Goal: Task Accomplishment & Management: Complete application form

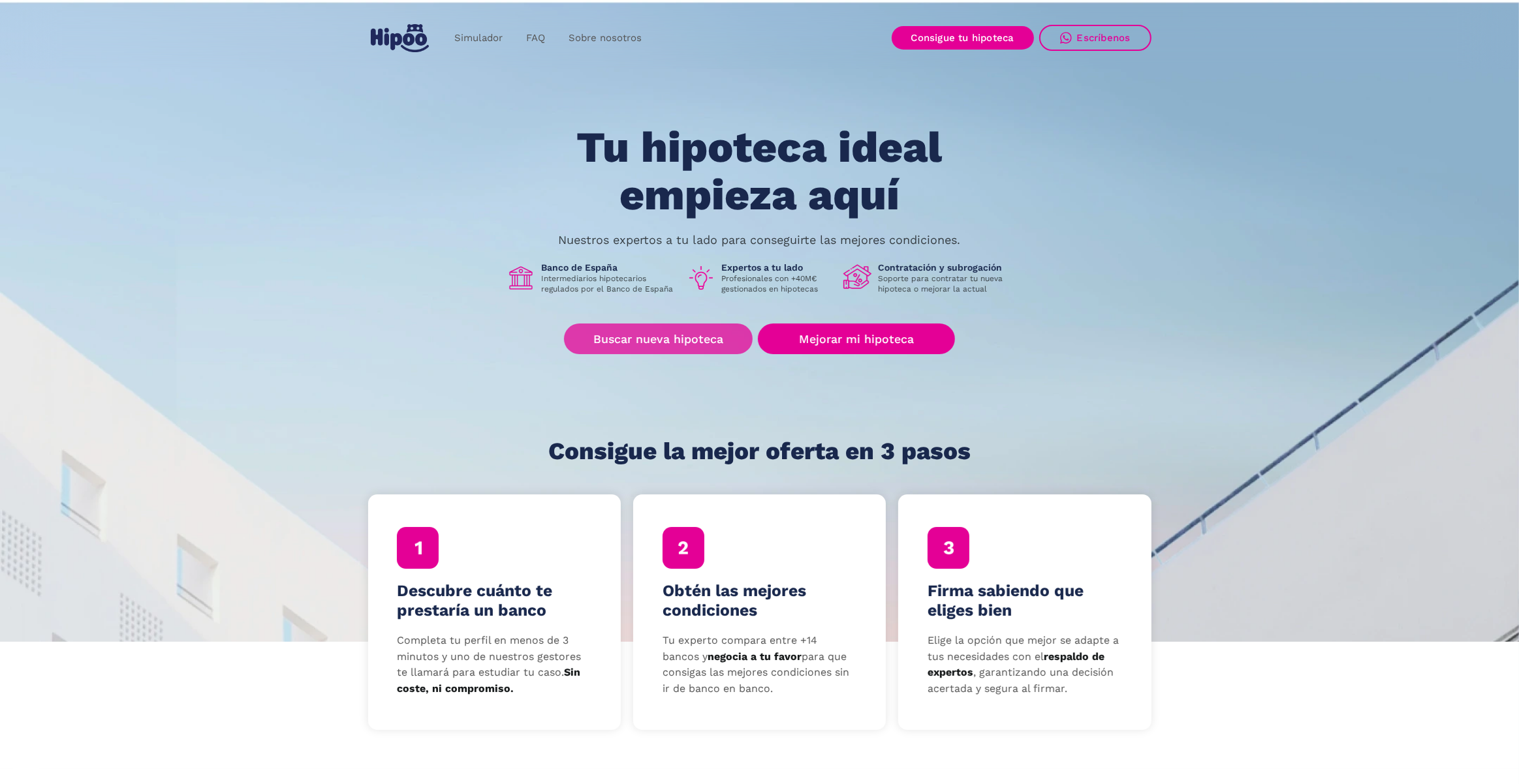
click at [688, 343] on link "Buscar nueva hipoteca" at bounding box center [657, 339] width 188 height 30
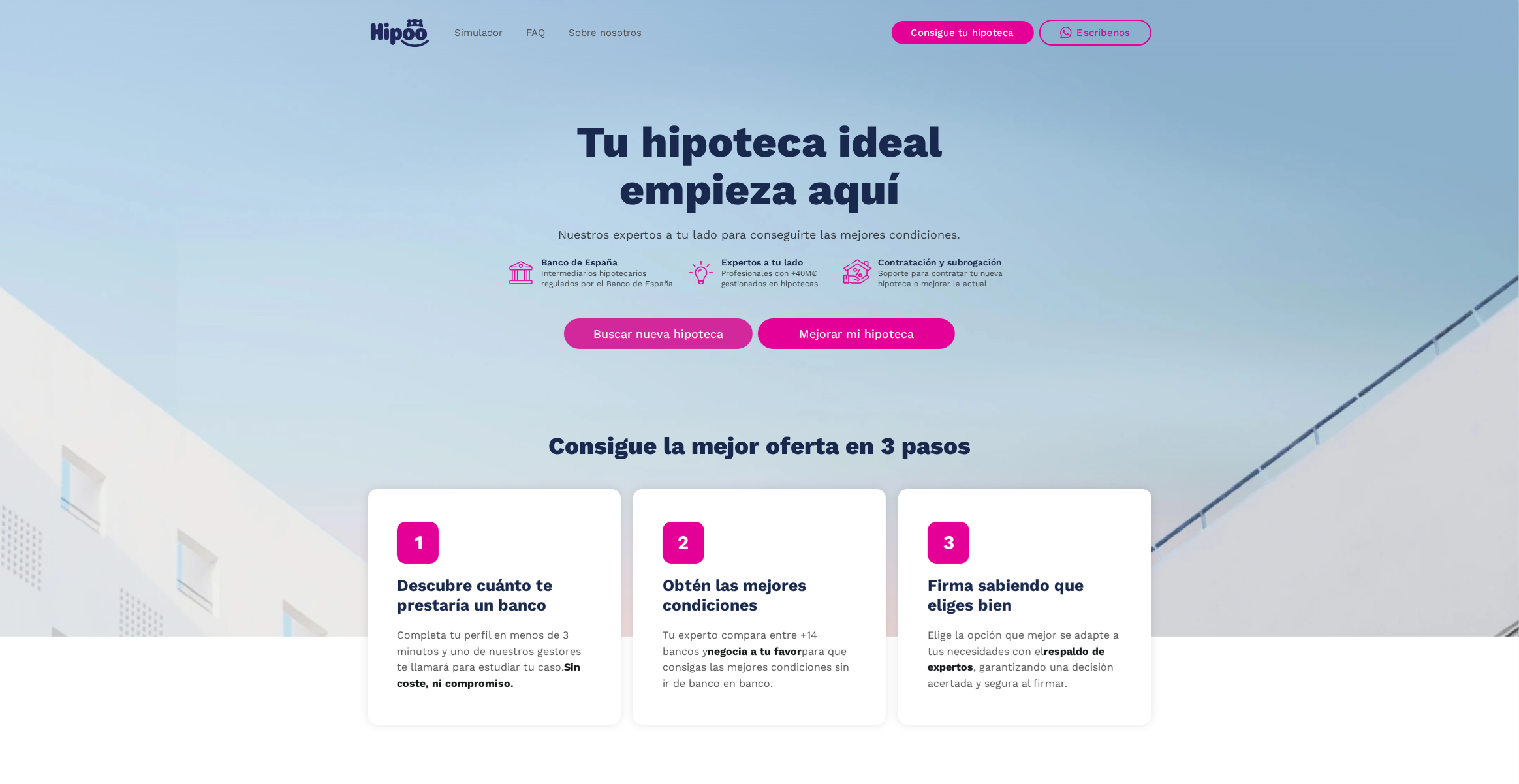
click at [732, 332] on link "Buscar nueva hipoteca" at bounding box center [657, 334] width 188 height 30
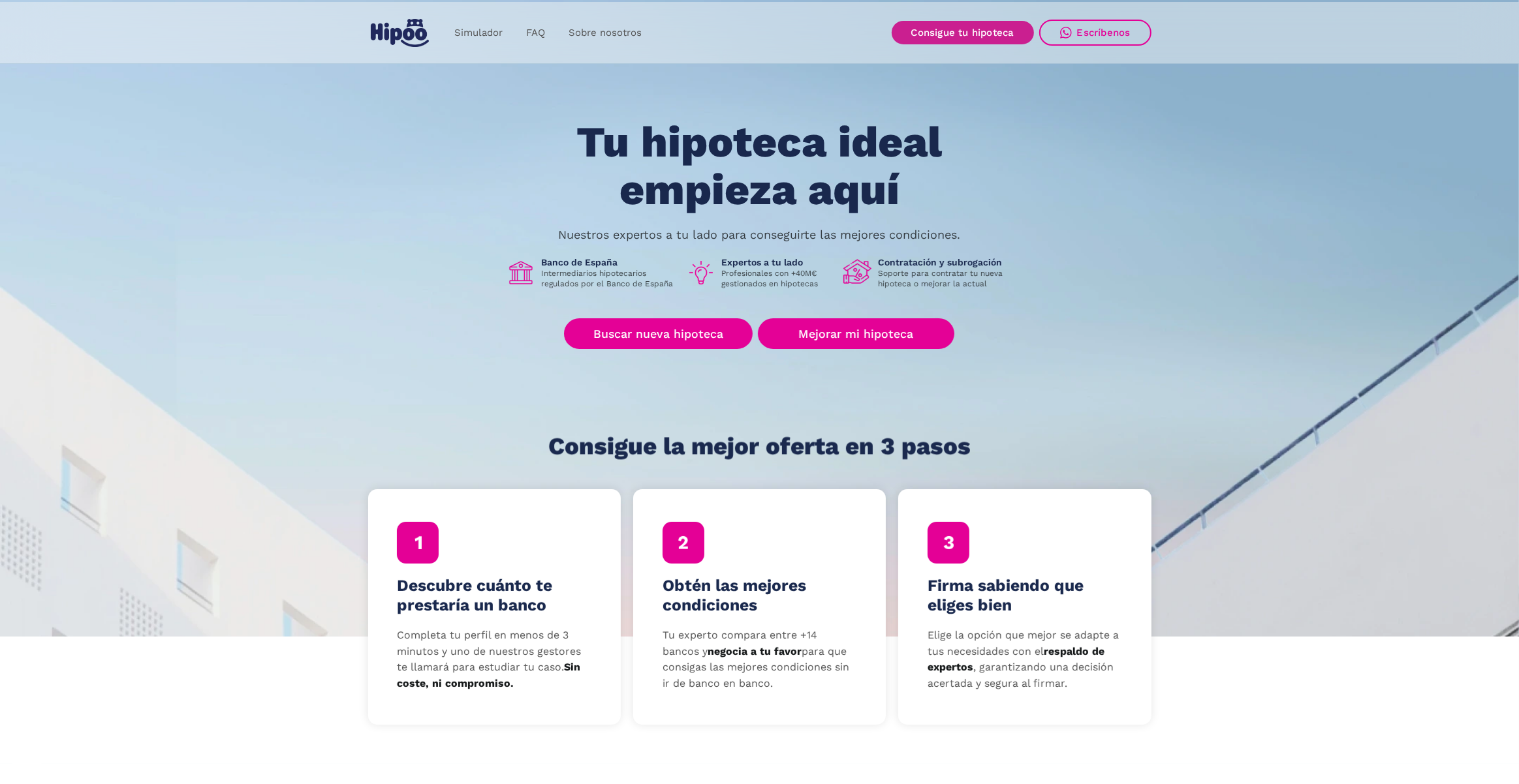
click at [915, 37] on link "Consigue tu hipoteca" at bounding box center [962, 32] width 142 height 23
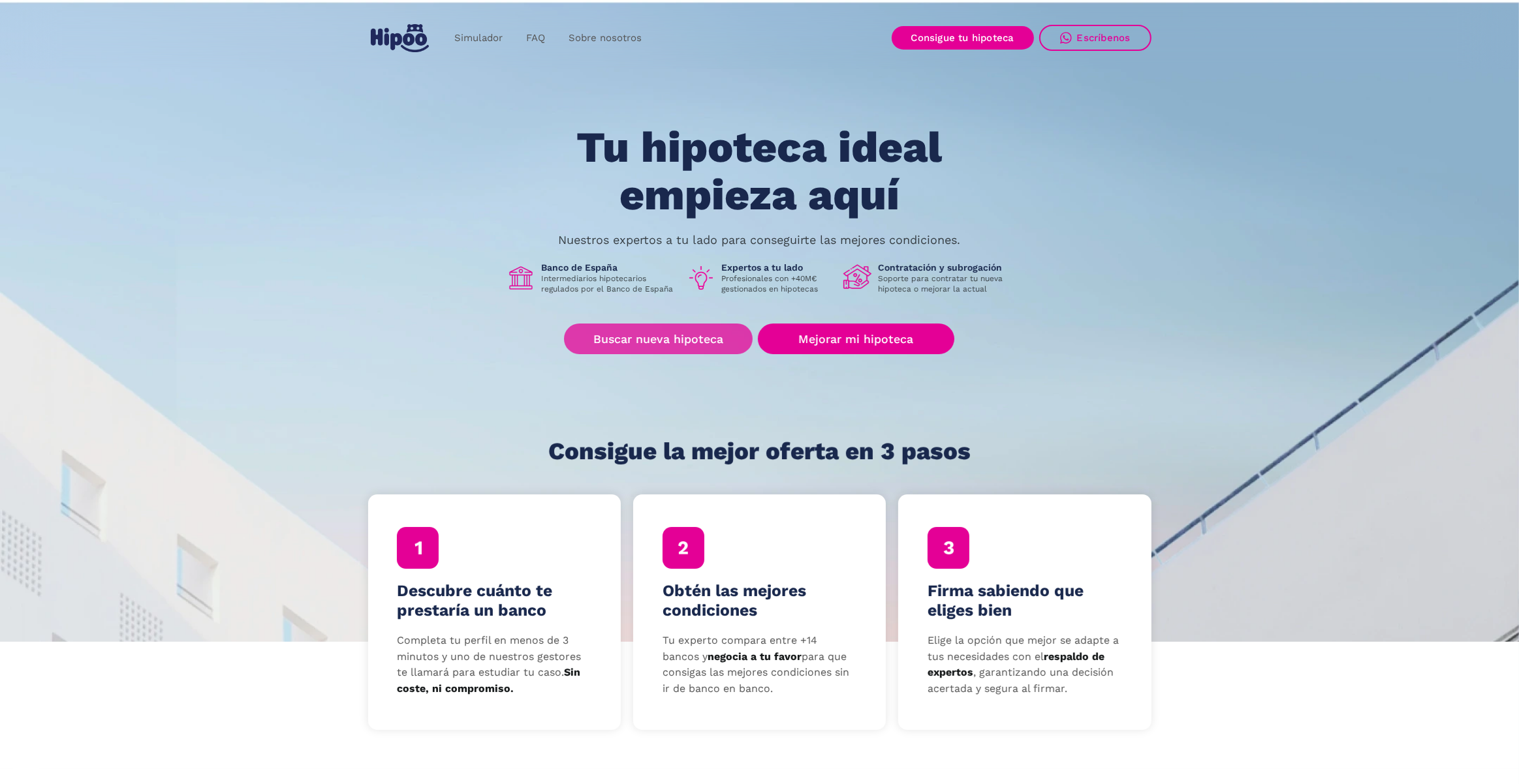
click at [608, 333] on link "Buscar nueva hipoteca" at bounding box center [657, 339] width 188 height 30
click at [704, 35] on link "Consigue tu hipoteca" at bounding box center [962, 38] width 142 height 23
click at [671, 336] on link "Buscar nueva hipoteca" at bounding box center [657, 339] width 188 height 30
click at [704, 42] on link "Consigue tu hipoteca" at bounding box center [962, 38] width 142 height 23
click at [668, 336] on link "Buscar nueva hipoteca" at bounding box center [657, 339] width 188 height 30
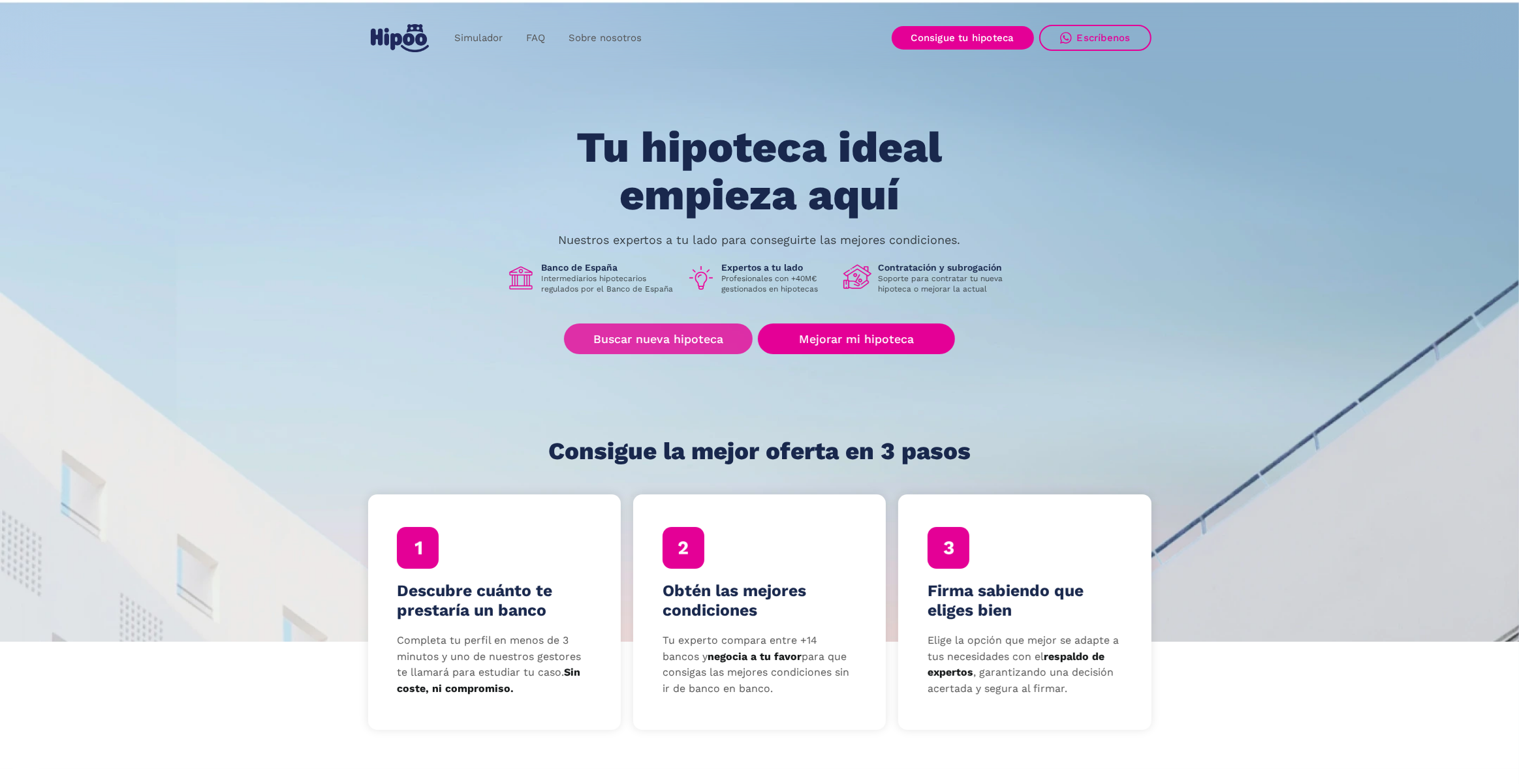
click at [599, 343] on link "Buscar nueva hipoteca" at bounding box center [657, 339] width 188 height 30
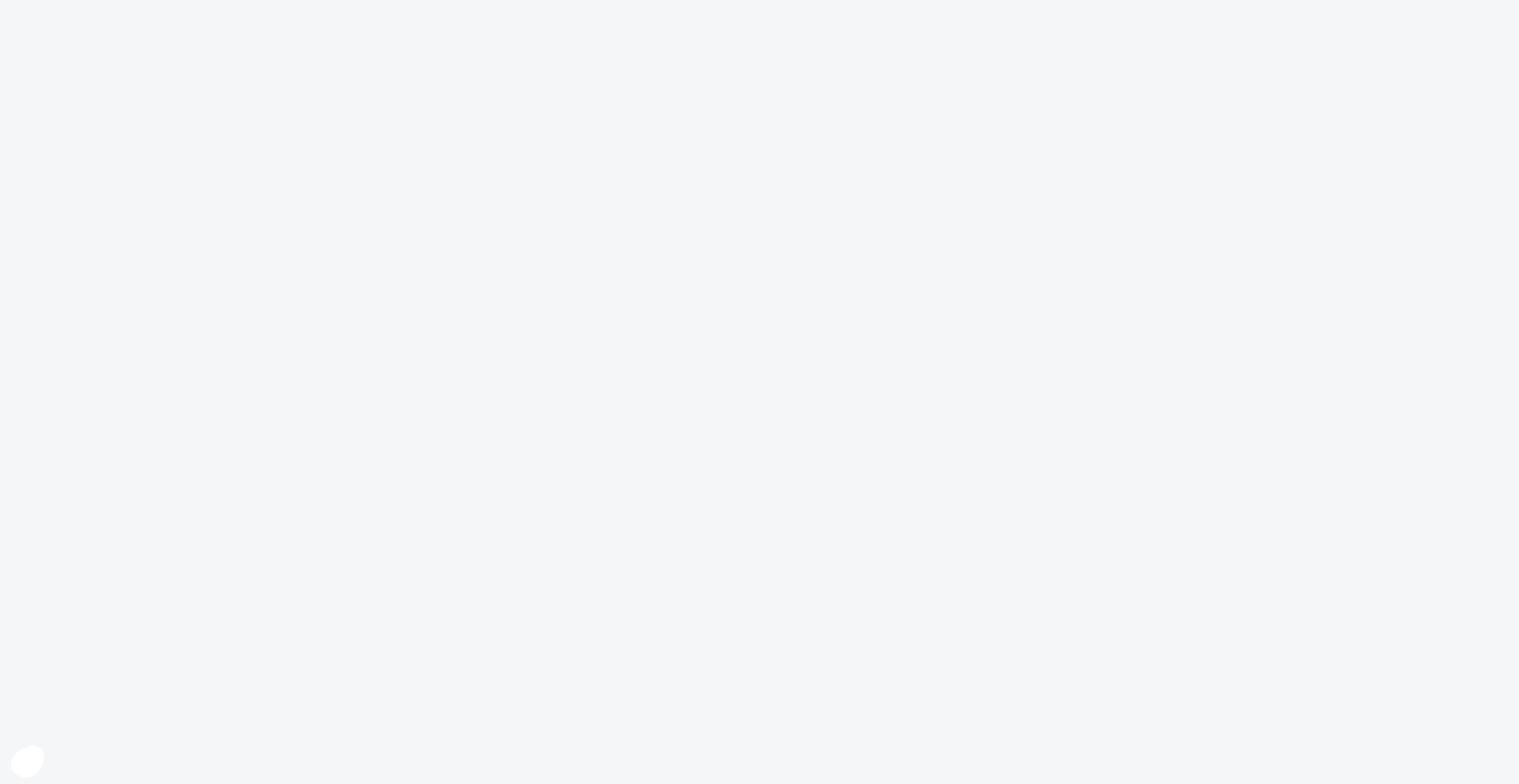
click at [41, 765] on icon at bounding box center [27, 762] width 33 height 32
click at [37, 763] on icon "Cerrar el widget sin aceptar la configuración de cookies" at bounding box center [27, 761] width 33 height 32
click at [39, 752] on icon at bounding box center [27, 762] width 33 height 32
click at [39, 754] on icon "Cerrar el widget sin aceptar la configuración de cookies" at bounding box center [27, 761] width 33 height 32
click at [31, 756] on icon at bounding box center [27, 761] width 19 height 12
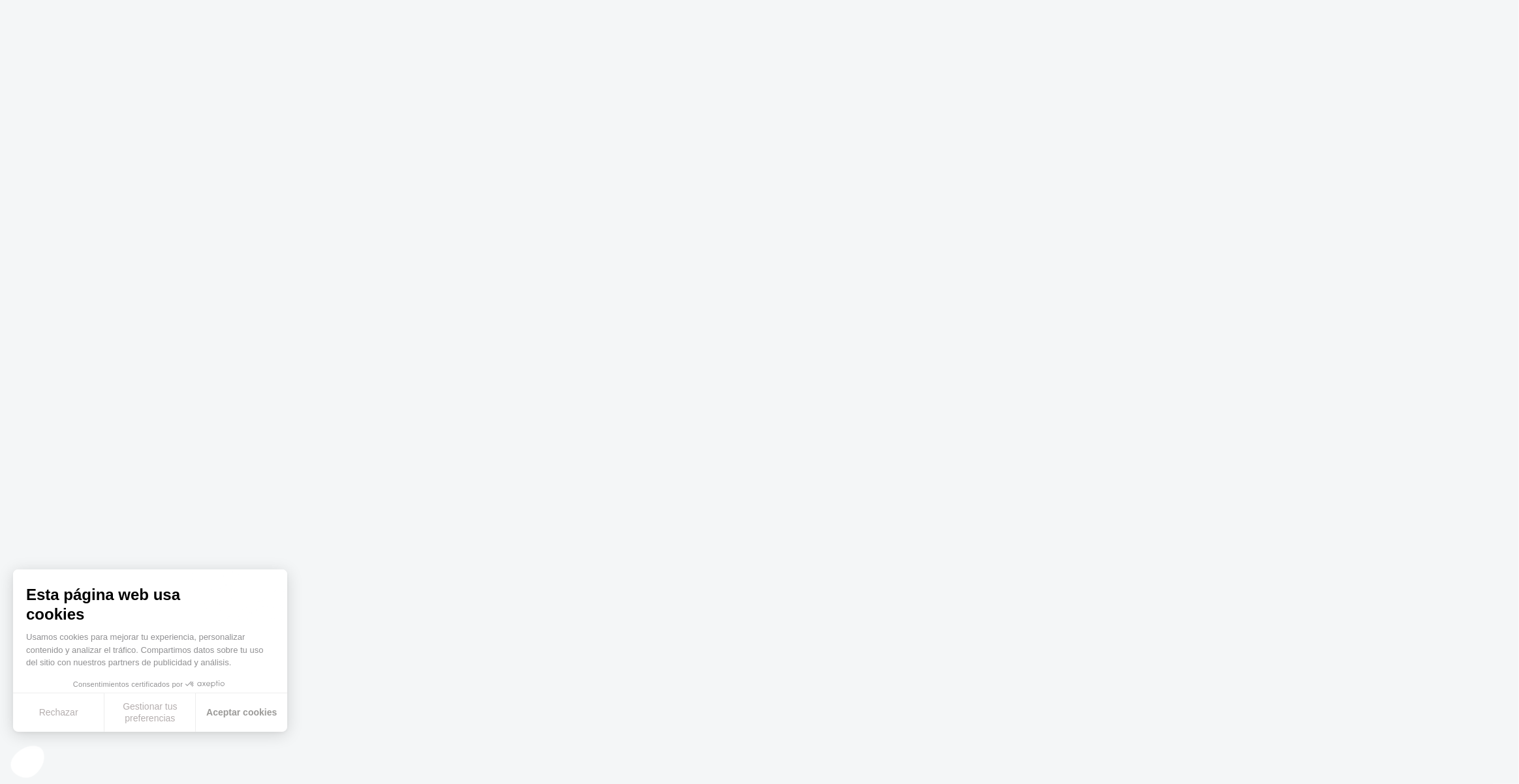
click at [246, 718] on button "Aceptar cookies" at bounding box center [241, 713] width 91 height 39
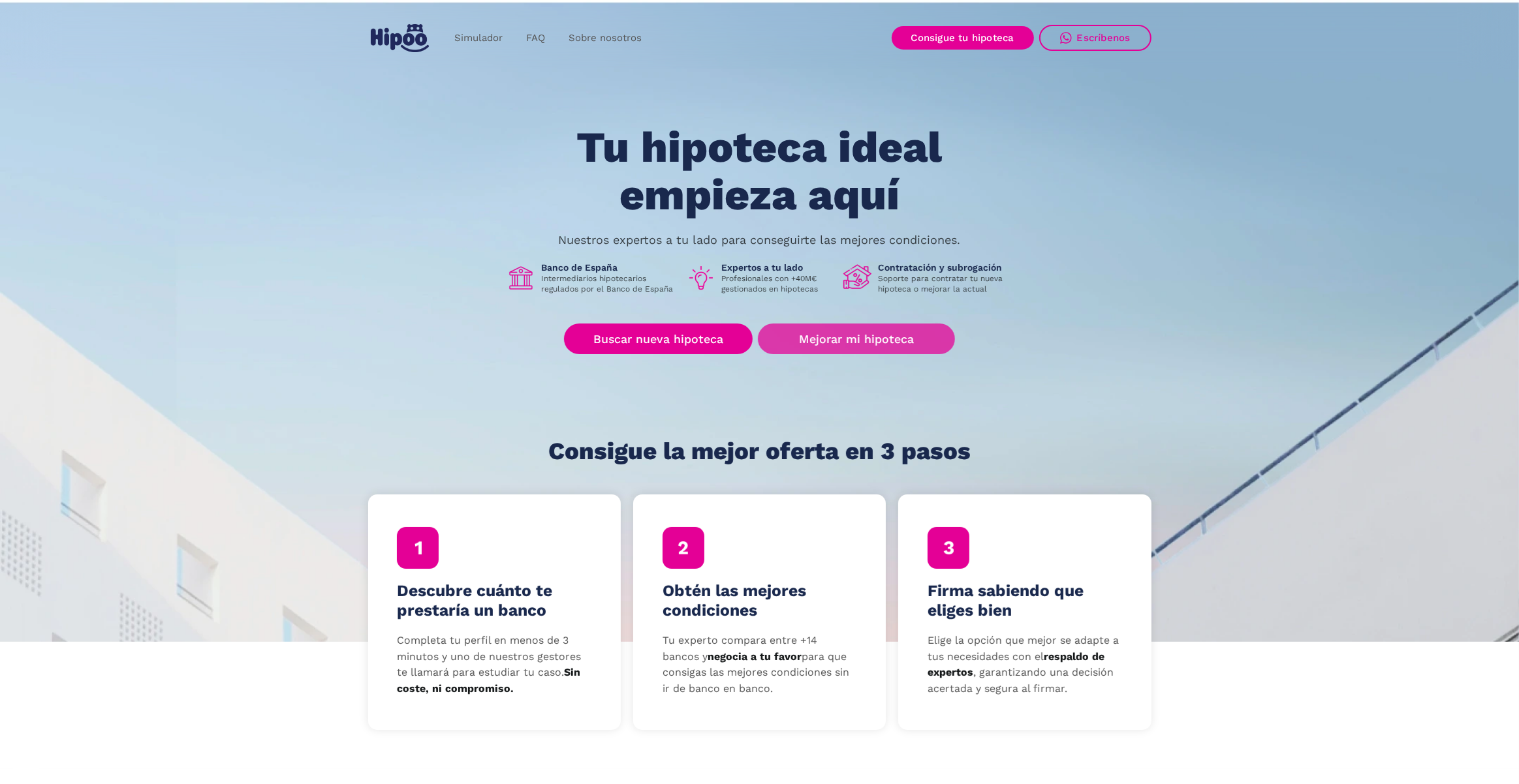
click at [831, 332] on link "Mejorar mi hipoteca" at bounding box center [855, 339] width 197 height 30
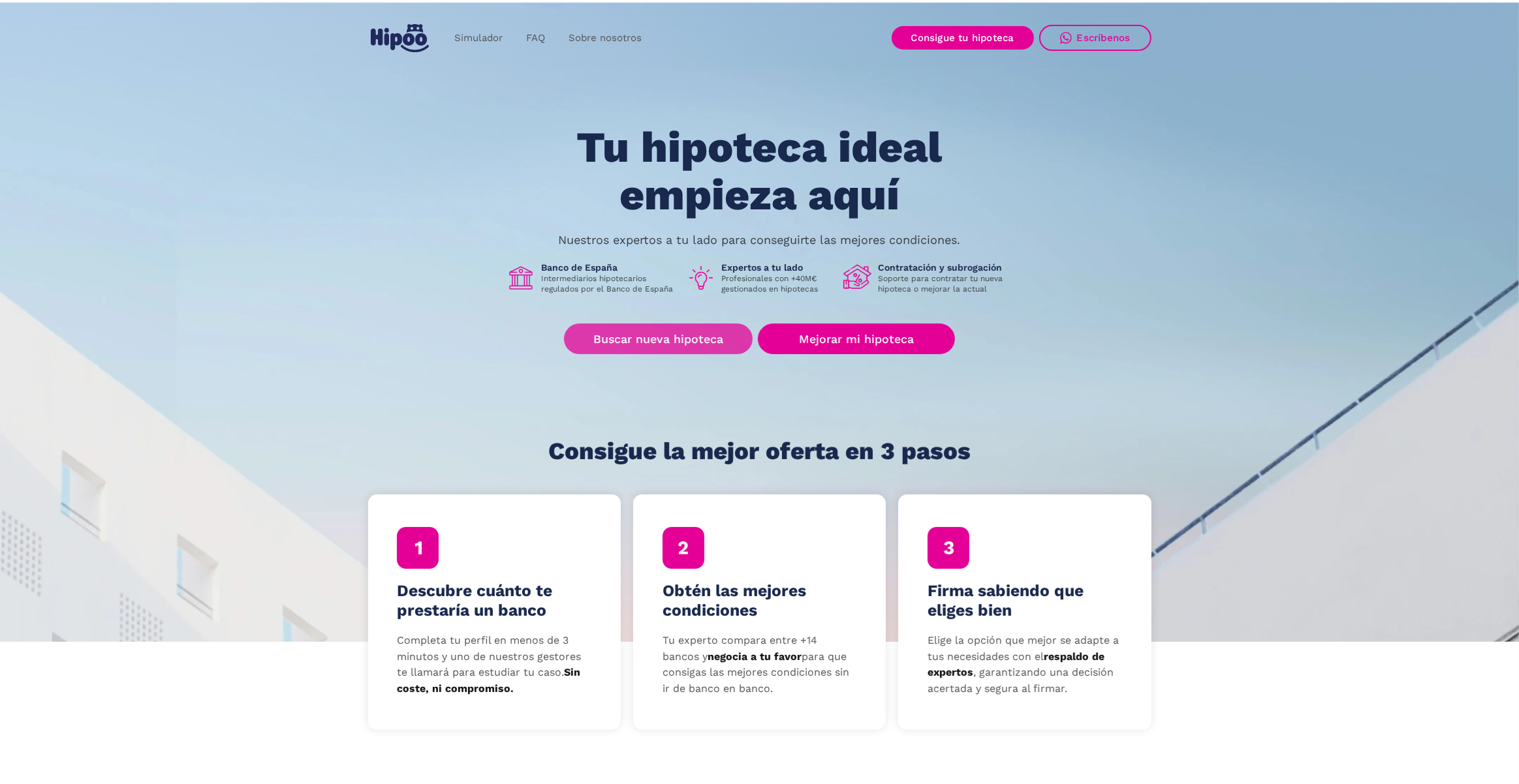
click at [649, 332] on link "Buscar nueva hipoteca" at bounding box center [657, 339] width 188 height 30
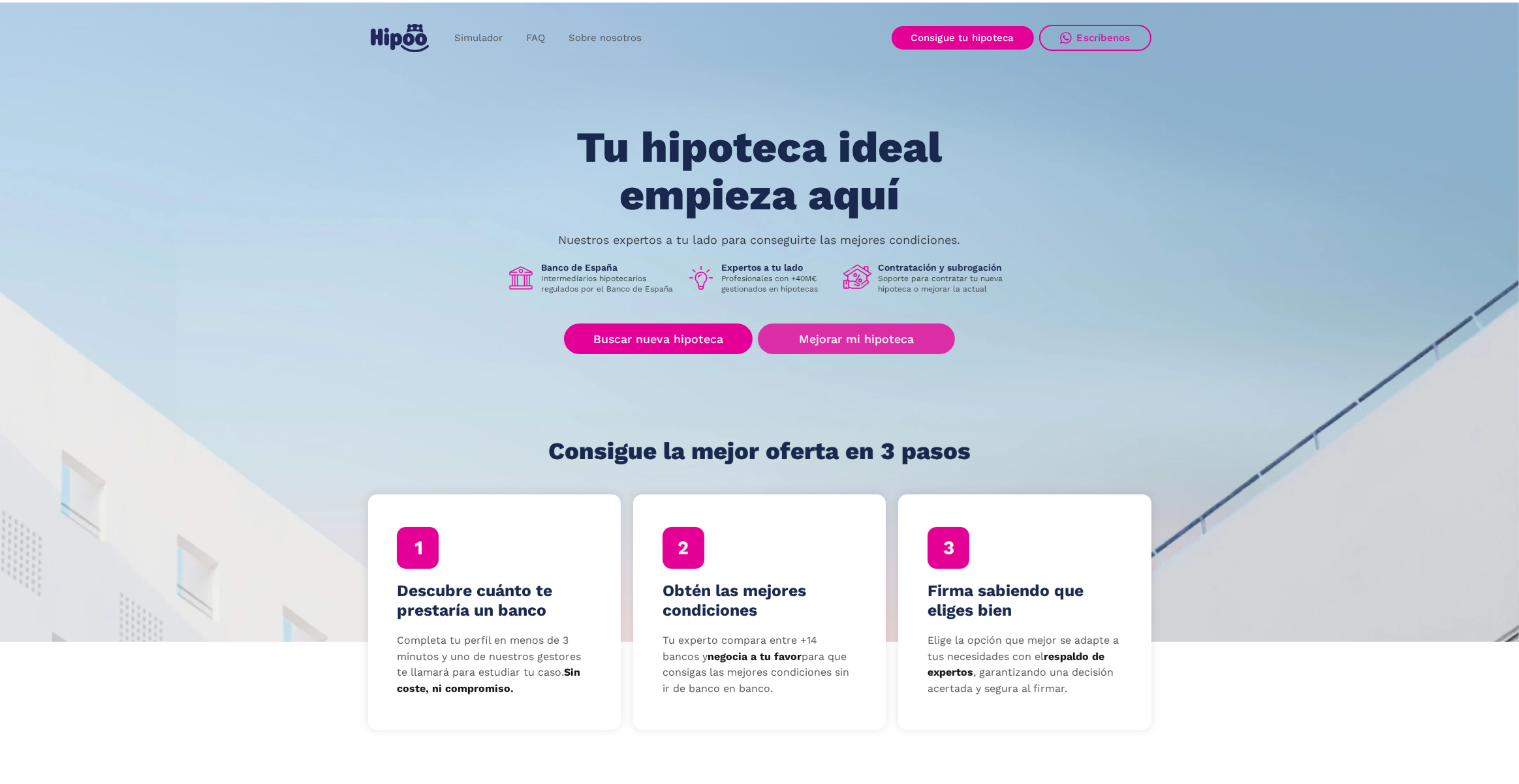
click at [929, 338] on link "Mejorar mi hipoteca" at bounding box center [855, 339] width 197 height 30
click at [915, 41] on link "Consigue tu hipoteca" at bounding box center [962, 38] width 142 height 23
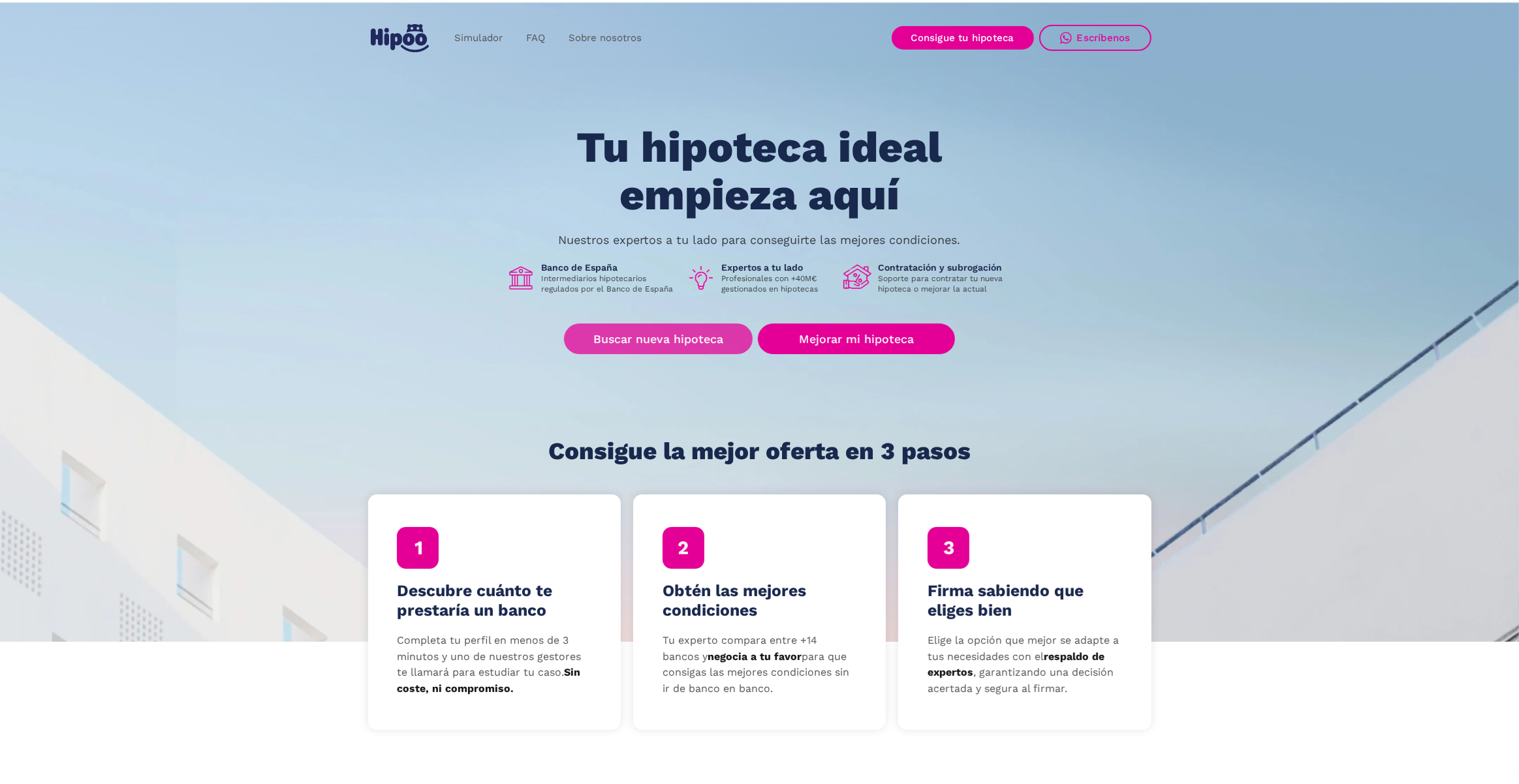
click at [667, 332] on link "Buscar nueva hipoteca" at bounding box center [657, 339] width 188 height 30
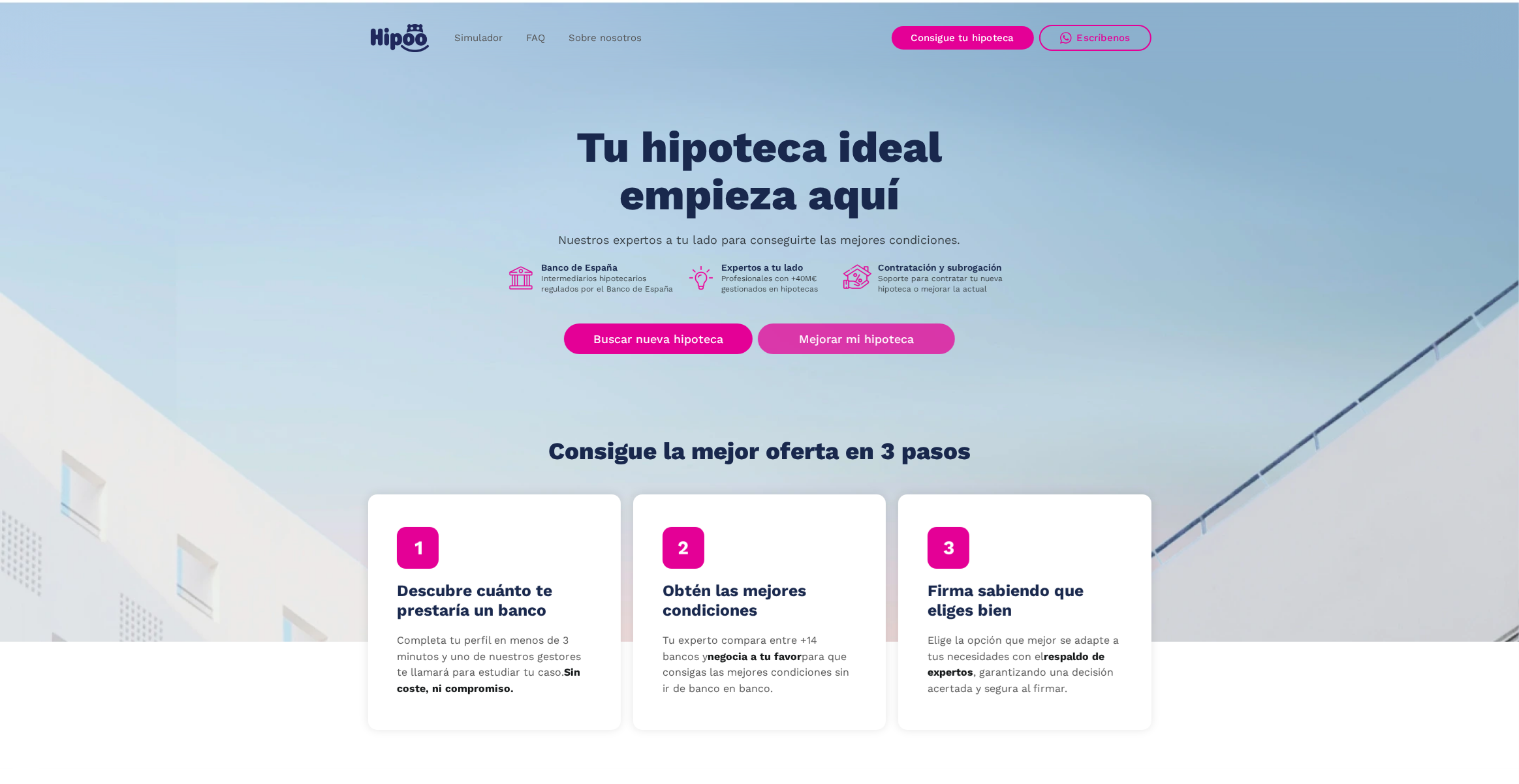
click at [835, 333] on link "Mejorar mi hipoteca" at bounding box center [855, 339] width 197 height 30
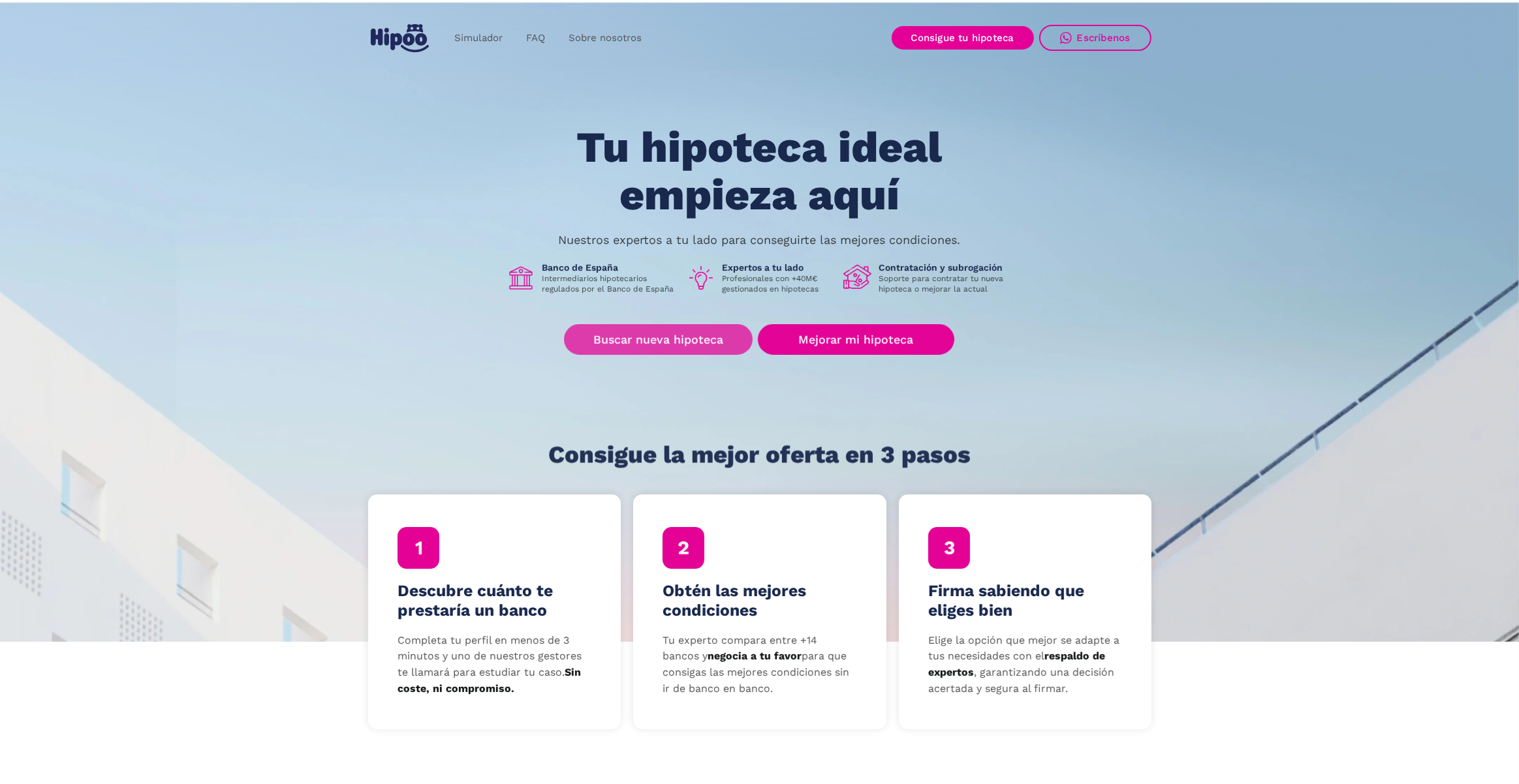
click at [678, 330] on link "Buscar nueva hipoteca" at bounding box center [657, 339] width 188 height 30
click at [725, 348] on link "Buscar nueva hipoteca" at bounding box center [657, 339] width 188 height 30
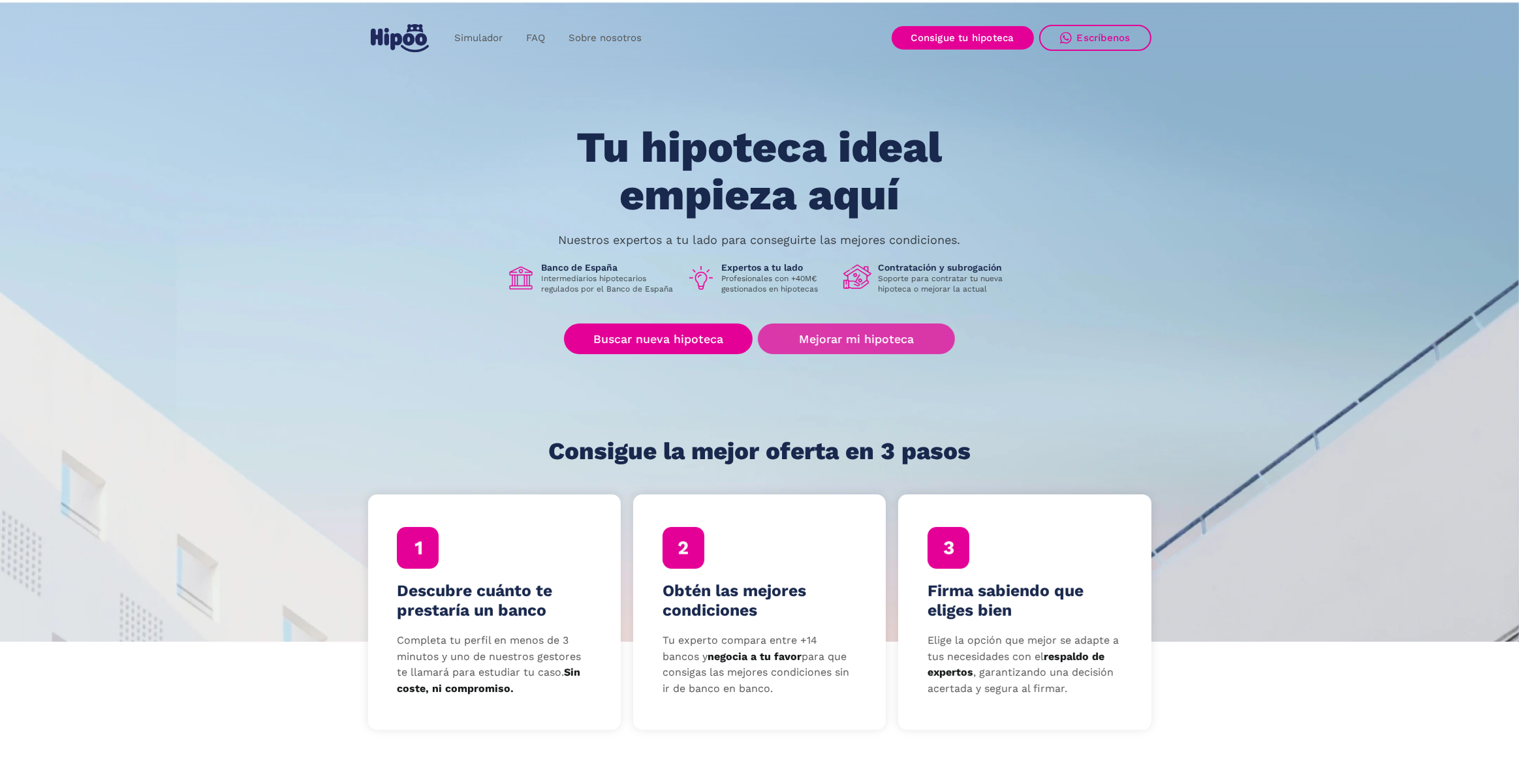
click at [811, 340] on link "Mejorar mi hipoteca" at bounding box center [855, 339] width 197 height 30
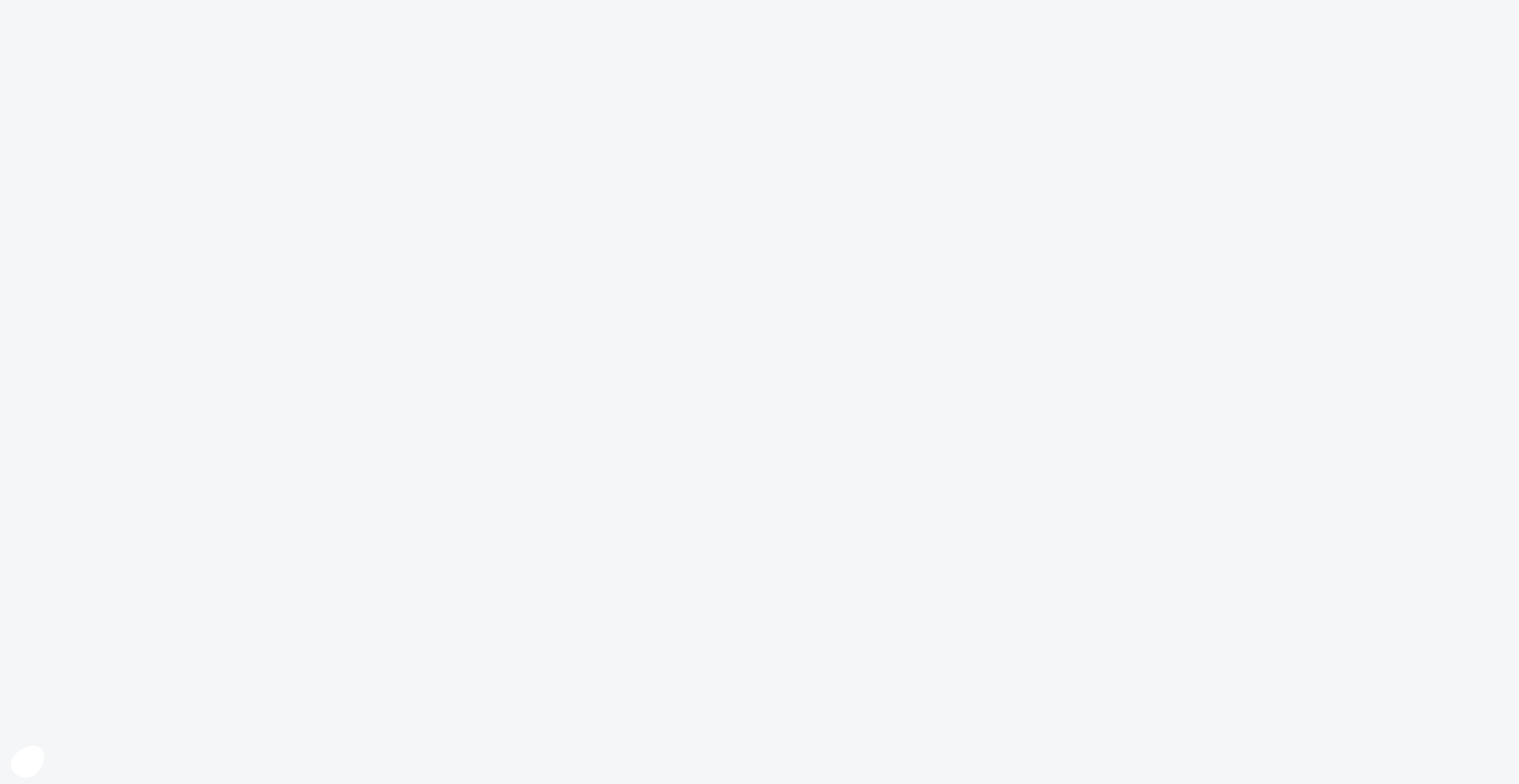
click at [30, 761] on icon at bounding box center [27, 761] width 19 height 12
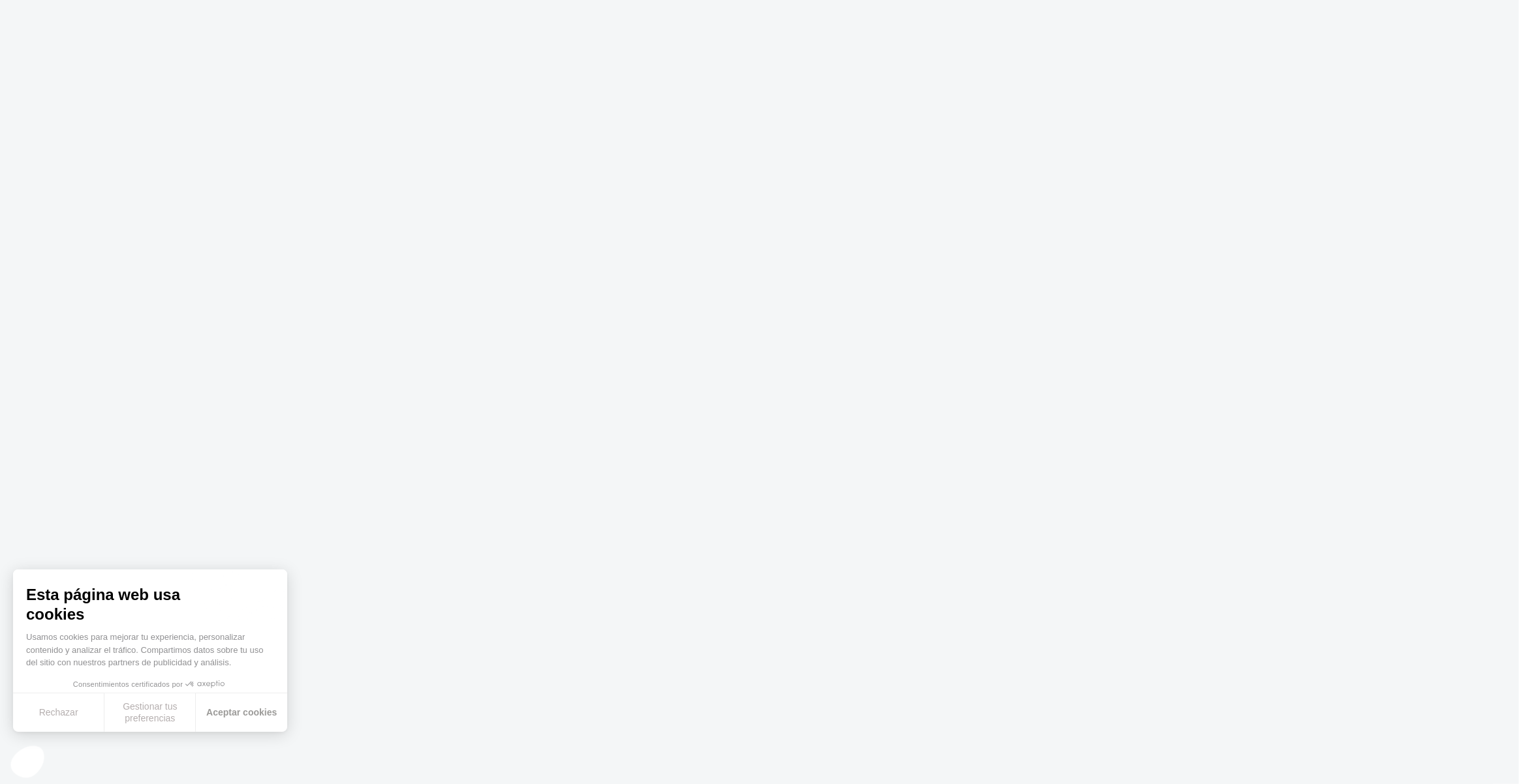
click at [222, 706] on button "Aceptar cookies" at bounding box center [241, 713] width 91 height 39
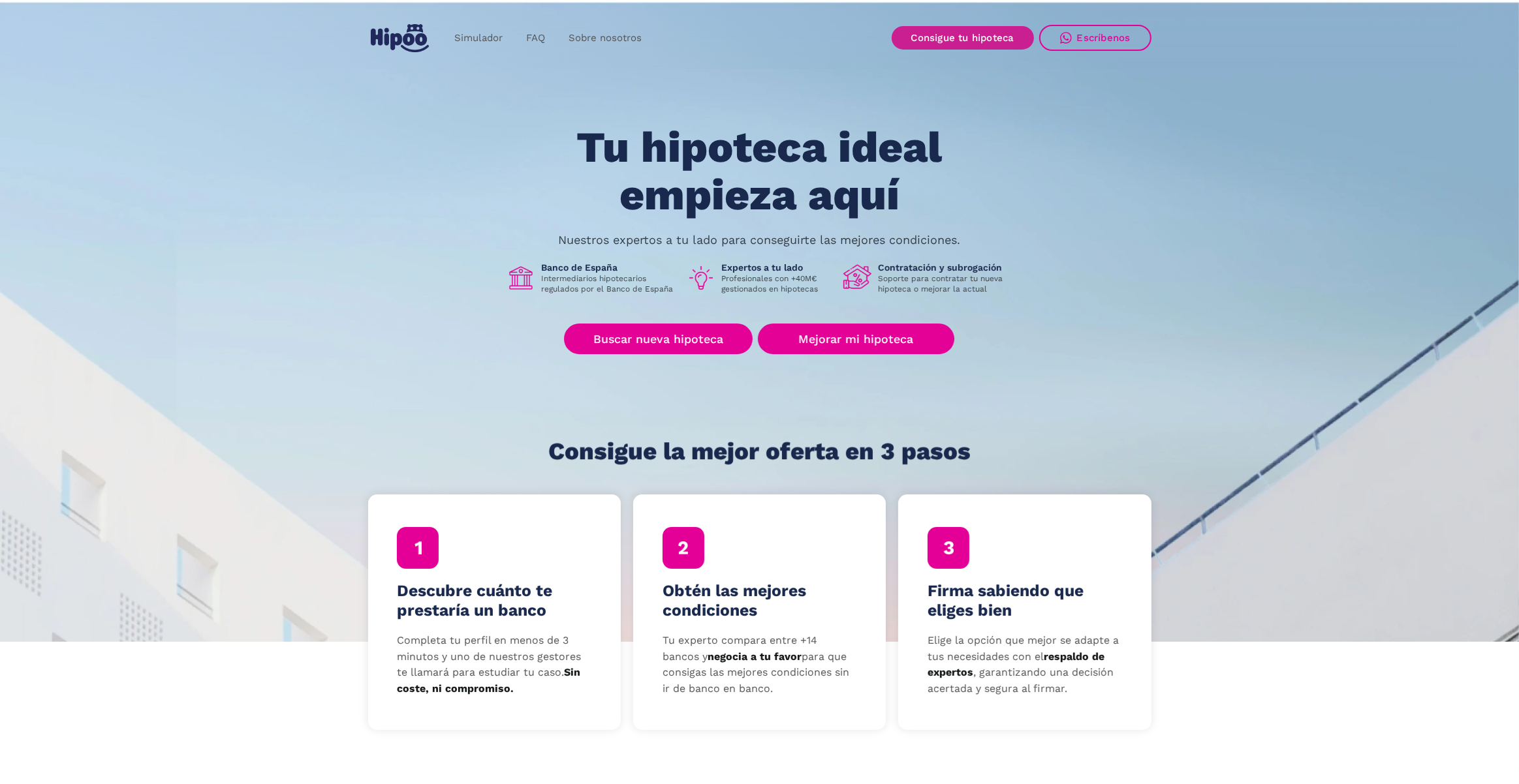
click at [952, 39] on link "Consigue tu hipoteca" at bounding box center [962, 38] width 142 height 23
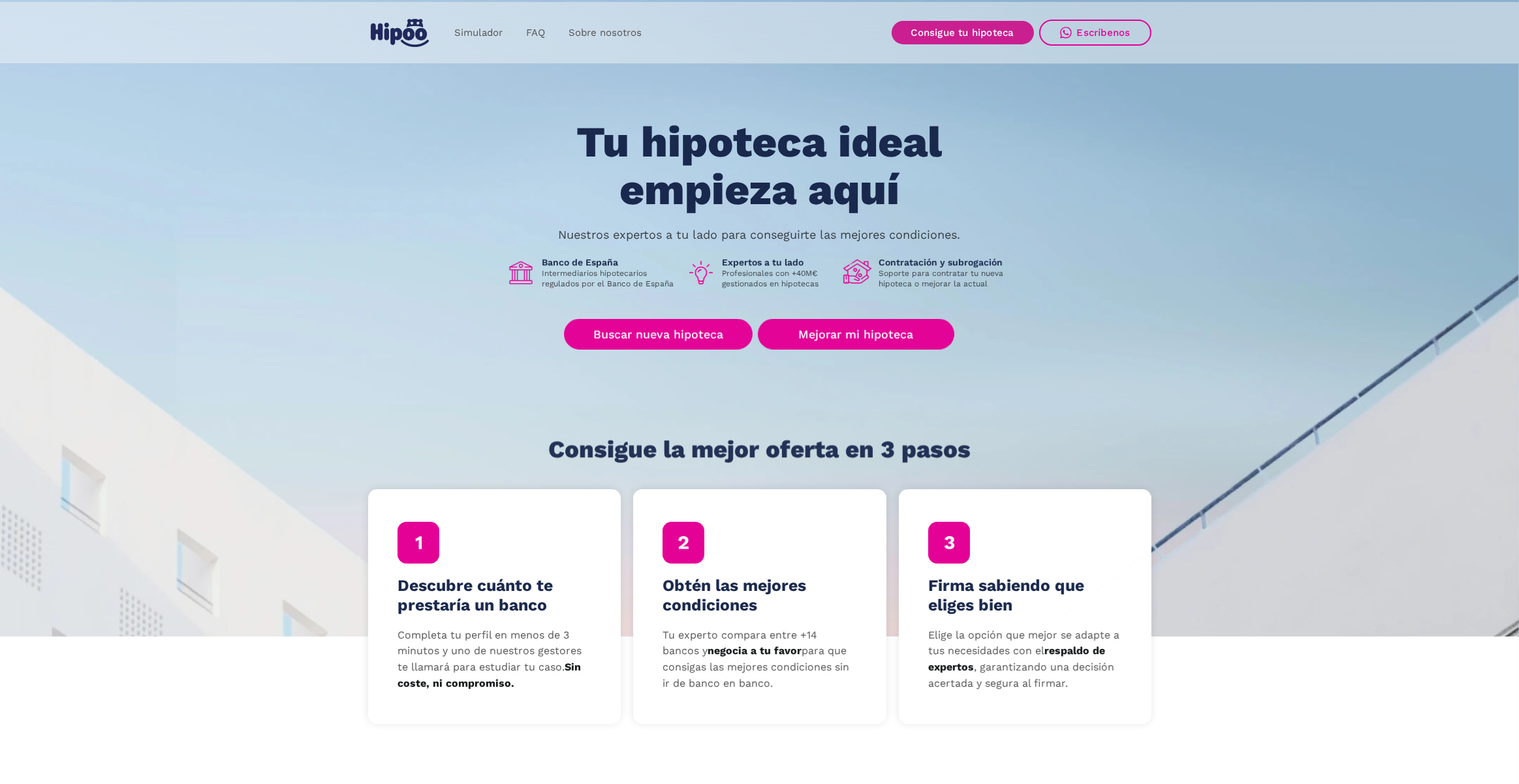
click at [935, 25] on link "Consigue tu hipoteca" at bounding box center [962, 32] width 142 height 23
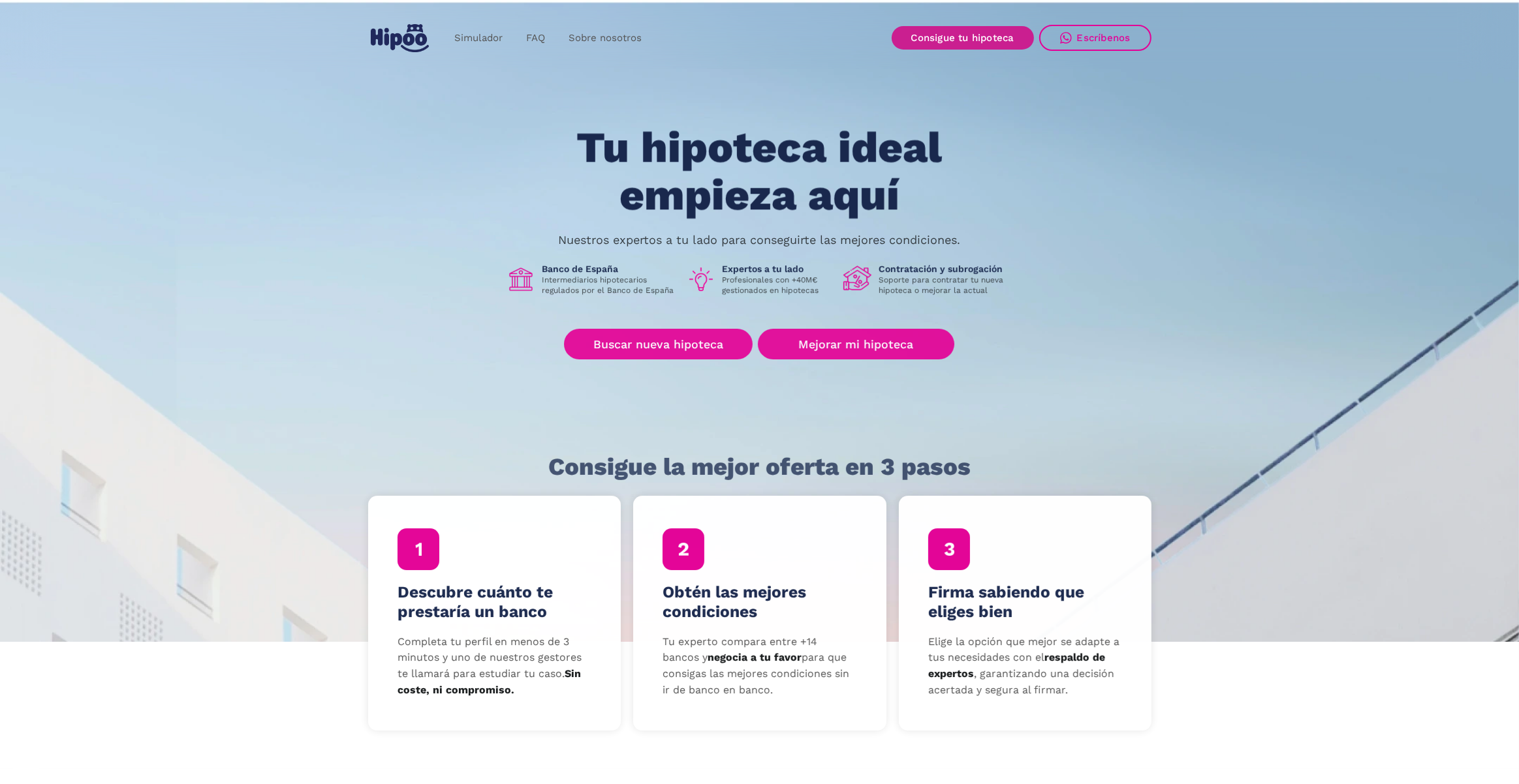
click at [991, 32] on link "Consigue tu hipoteca" at bounding box center [962, 38] width 142 height 23
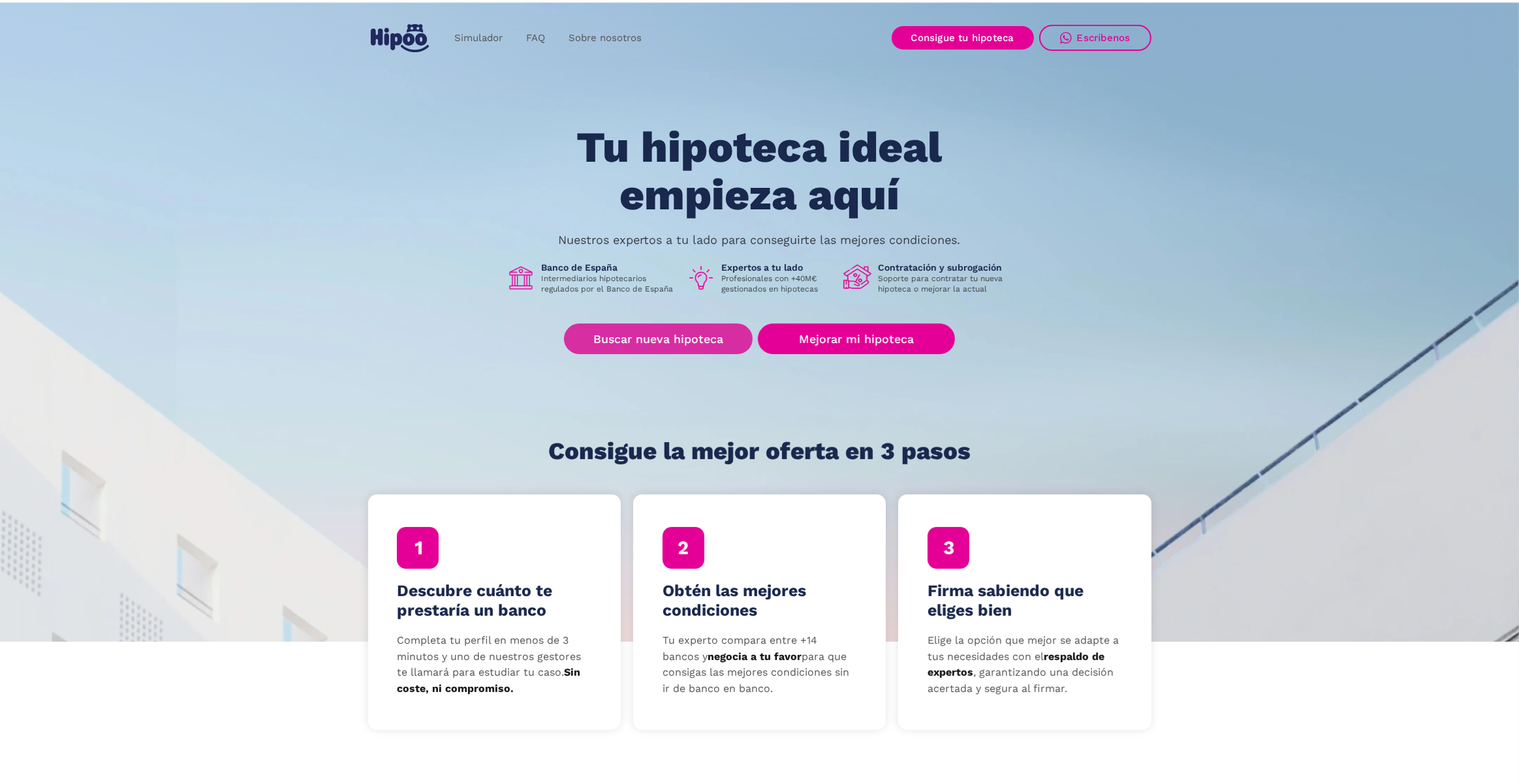
click at [641, 339] on link "Buscar nueva hipoteca" at bounding box center [657, 339] width 188 height 30
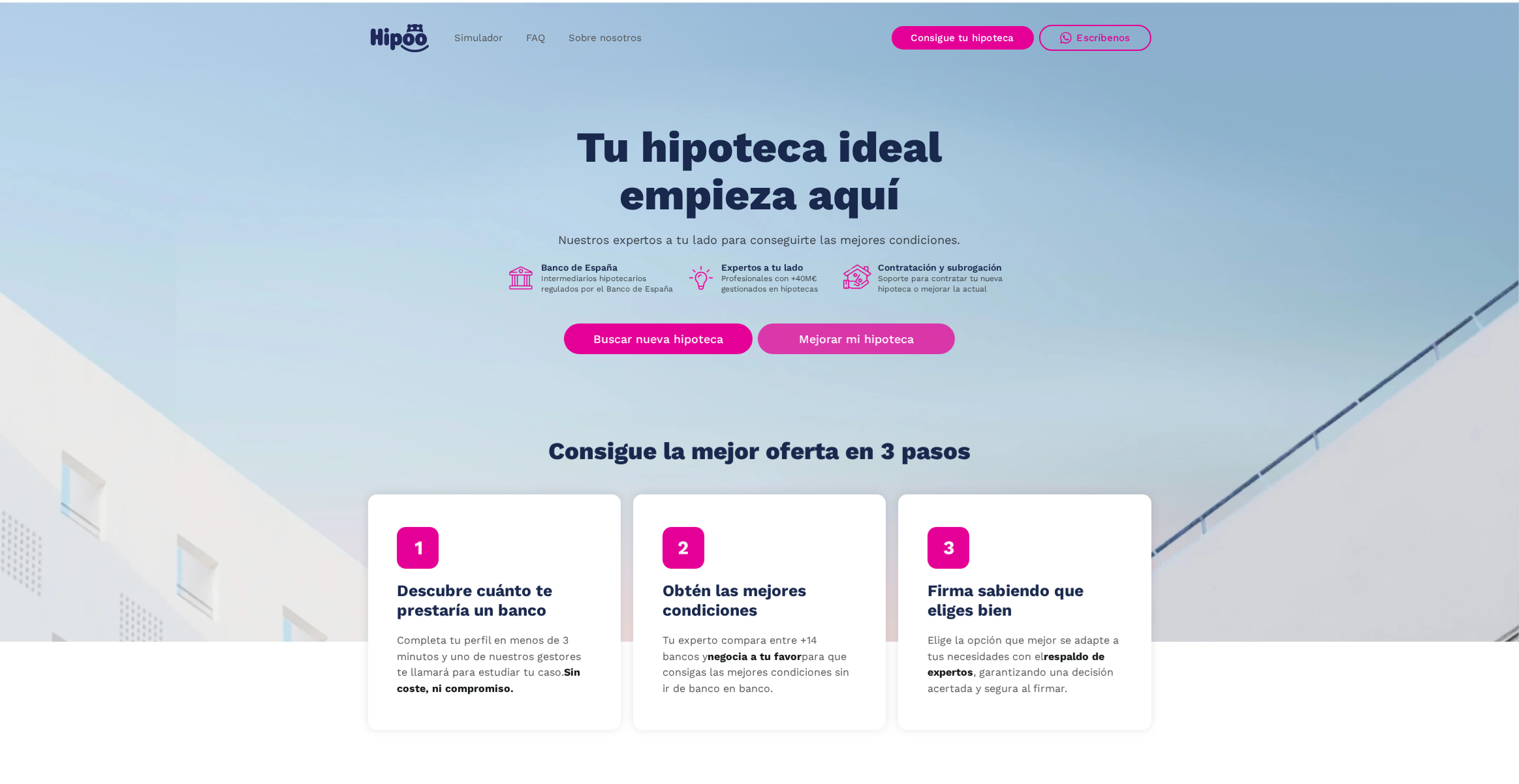
click at [830, 347] on link "Mejorar mi hipoteca" at bounding box center [855, 339] width 197 height 30
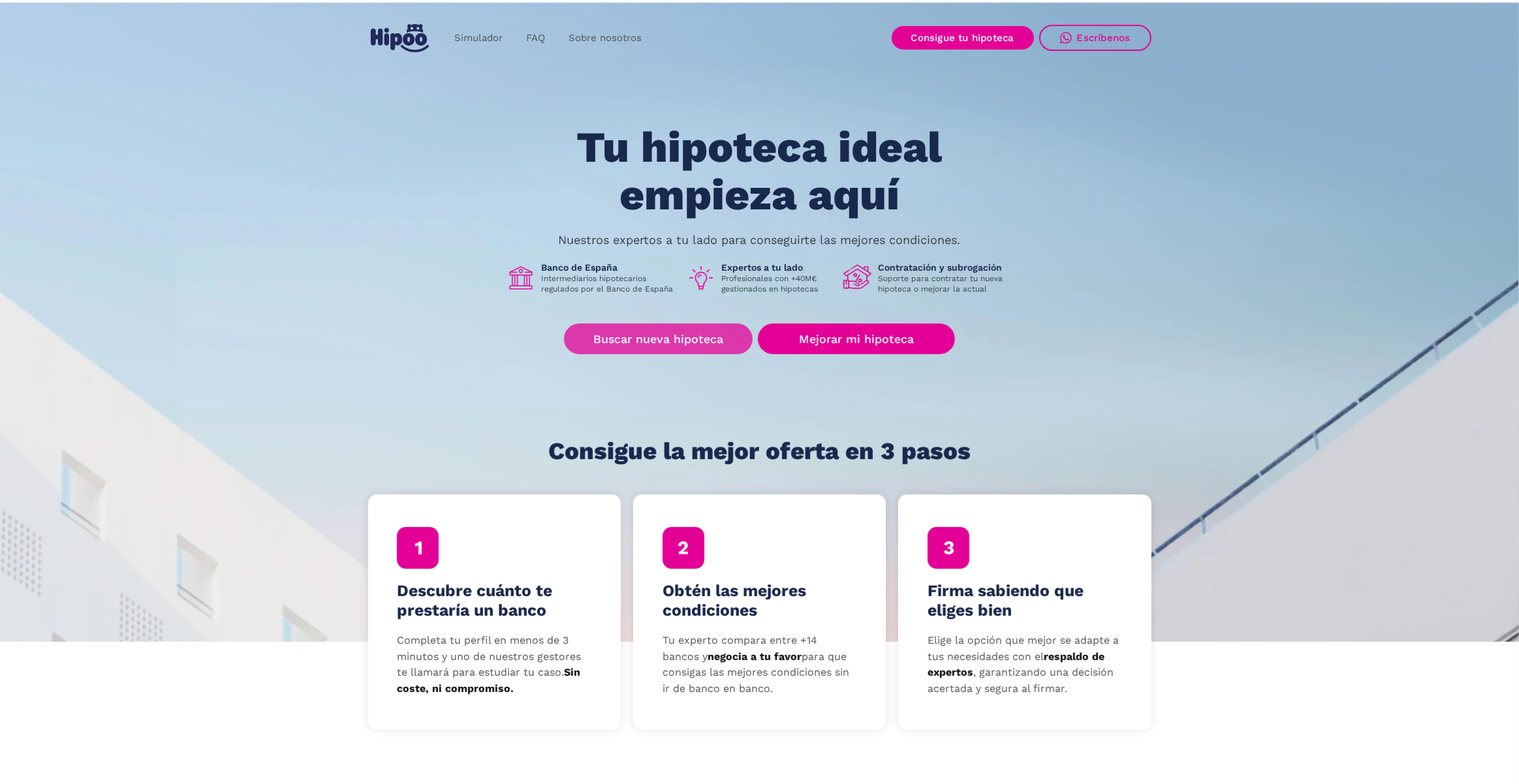
click at [659, 328] on link "Buscar nueva hipoteca" at bounding box center [657, 339] width 188 height 30
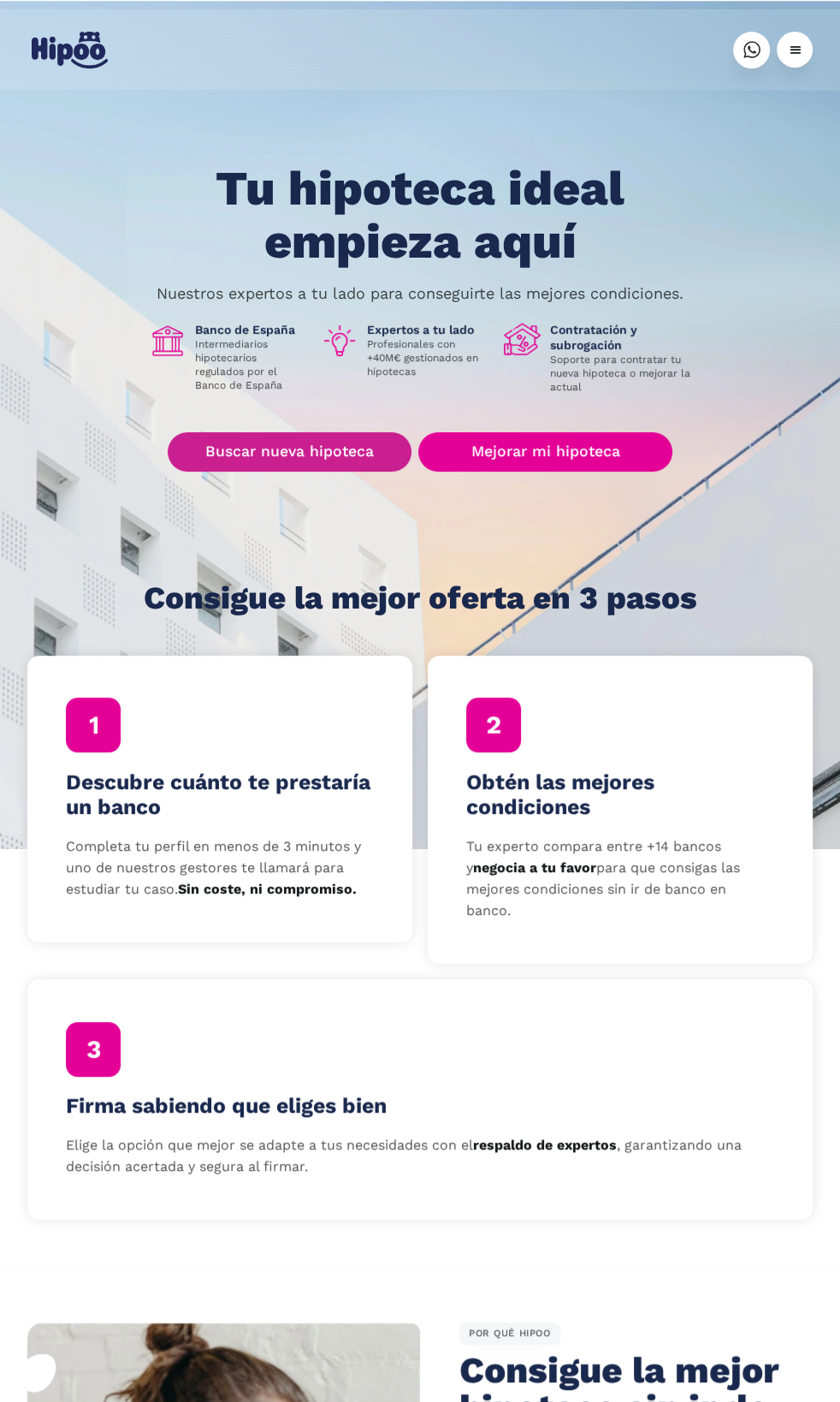
click at [300, 446] on link "Buscar nueva hipoteca" at bounding box center [289, 452] width 244 height 40
click at [521, 474] on div "Tu hipoteca ideal empieza aquí Nuestros expertos a tu lado para conseguirte las…" at bounding box center [420, 389] width 786 height 452
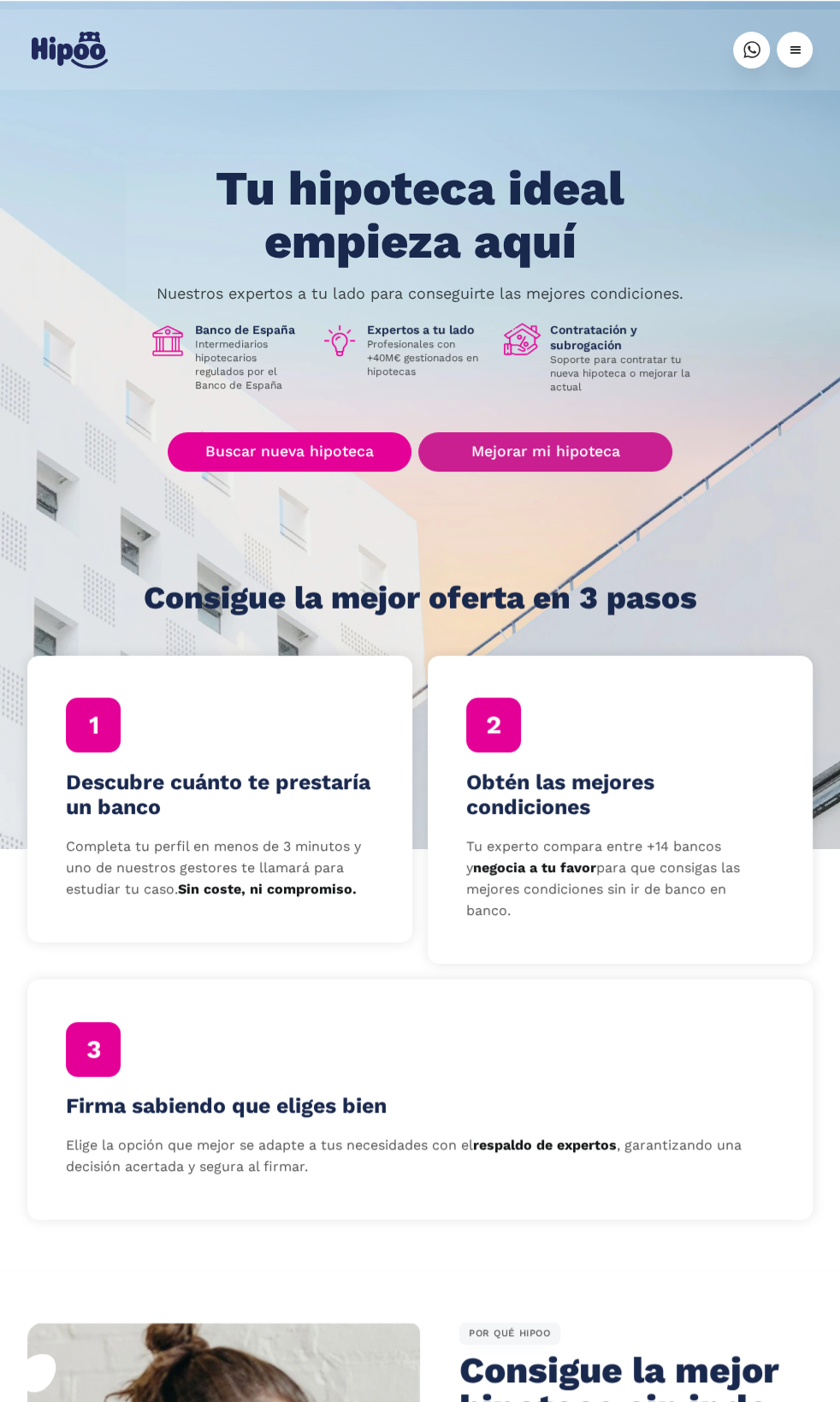
click at [523, 462] on link "Mejorar mi hipoteca" at bounding box center [545, 452] width 254 height 40
click at [367, 425] on div "Tu hipoteca ideal empieza aquí Nuestros expertos a tu lado para conseguirte las…" at bounding box center [420, 389] width 786 height 452
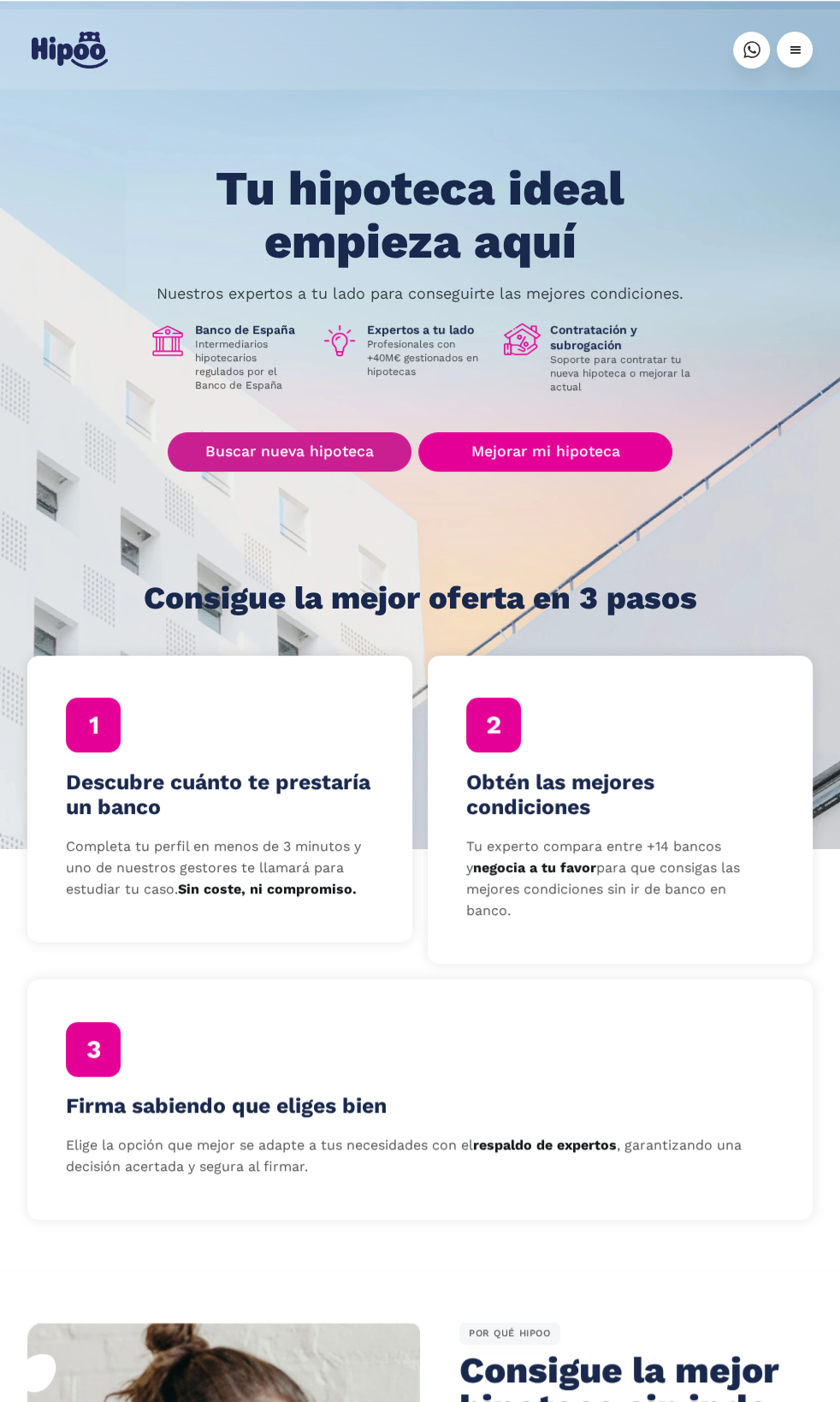
click at [359, 442] on link "Buscar nueva hipoteca" at bounding box center [289, 452] width 244 height 40
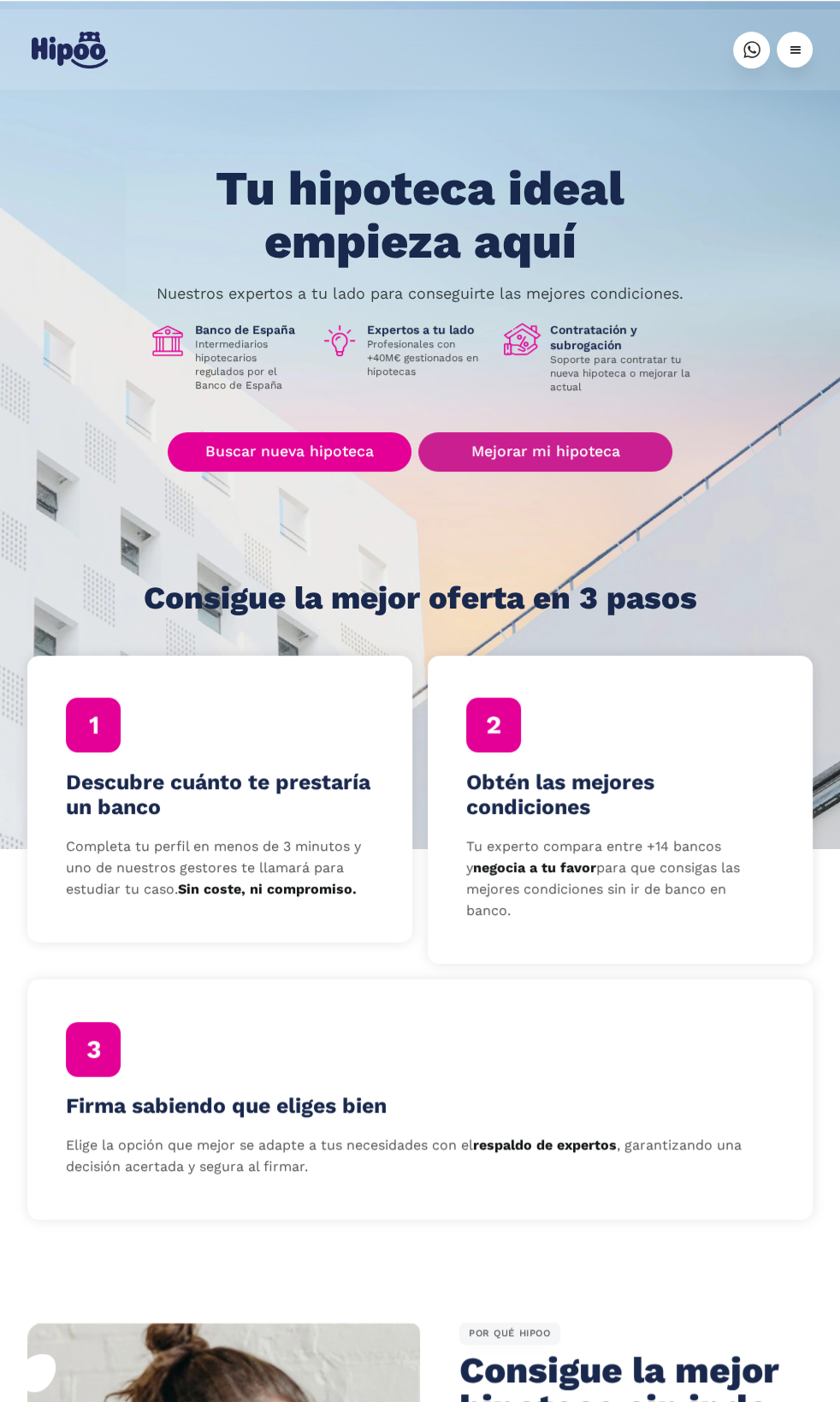
click at [545, 437] on link "Mejorar mi hipoteca" at bounding box center [545, 452] width 254 height 40
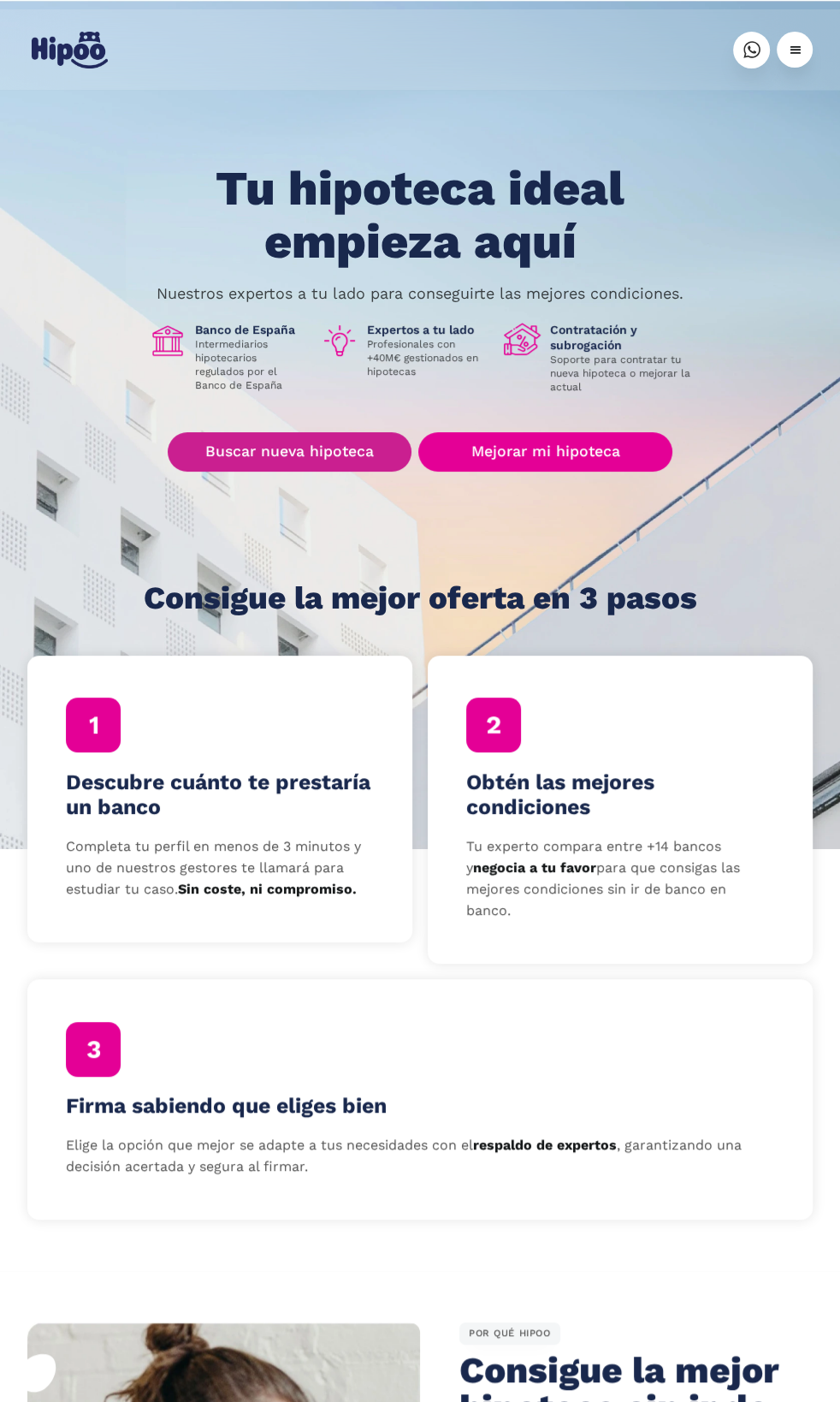
click at [335, 448] on link "Buscar nueva hipoteca" at bounding box center [289, 452] width 244 height 40
click at [330, 443] on link "Buscar nueva hipoteca" at bounding box center [289, 452] width 244 height 40
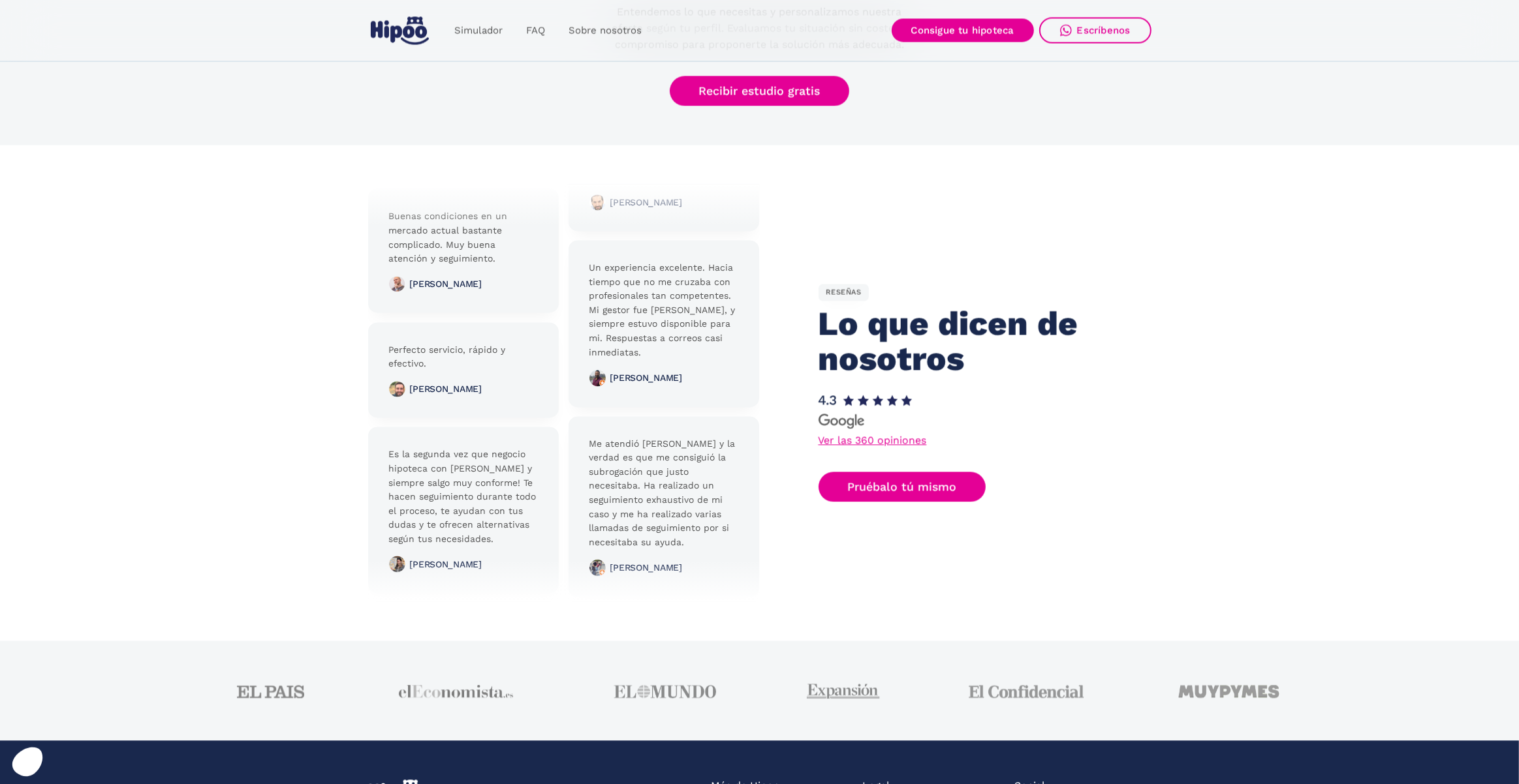
scroll to position [2826, 0]
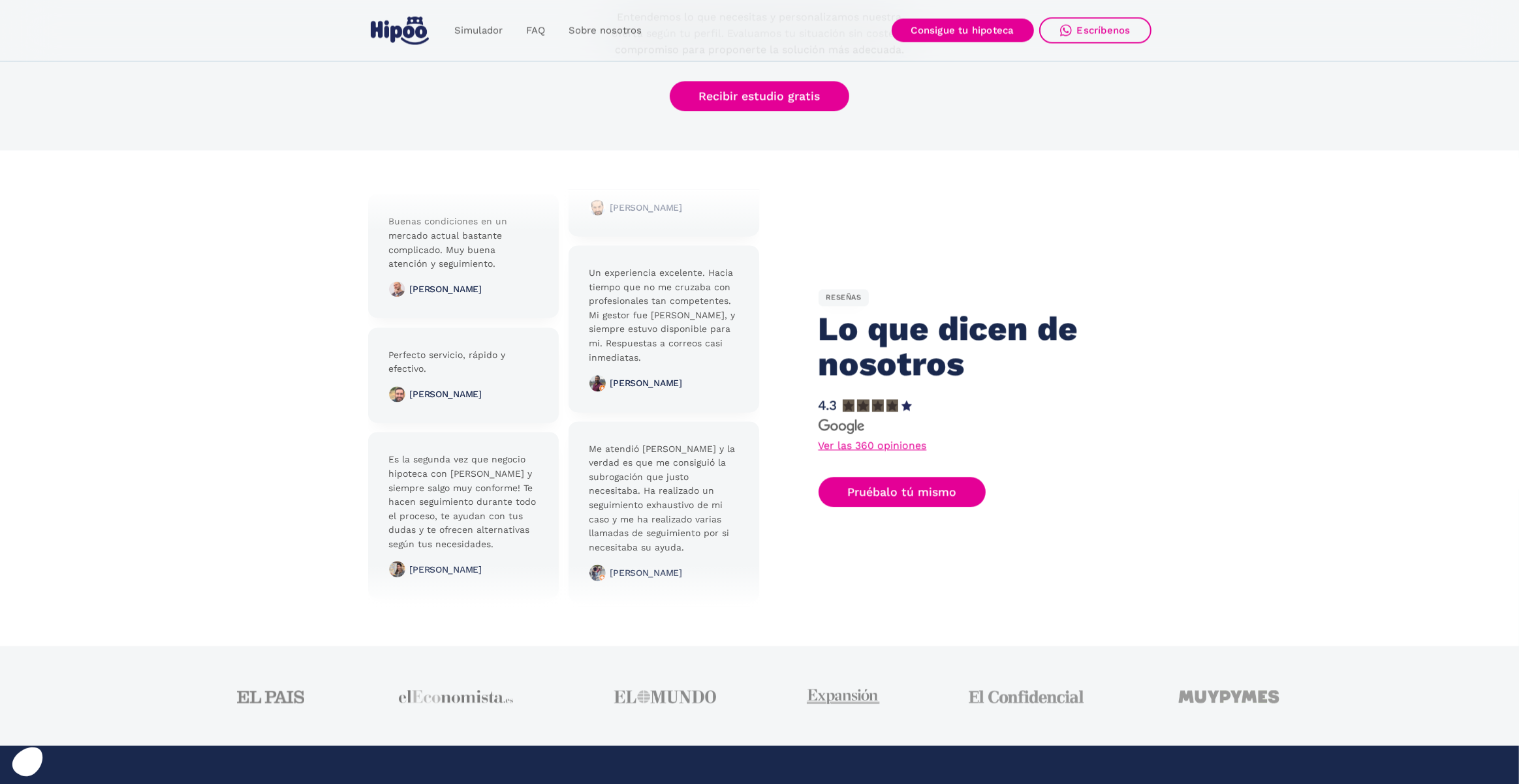
drag, startPoint x: 863, startPoint y: 412, endPoint x: 911, endPoint y: 411, distance: 48.0
click at [911, 411] on div at bounding box center [877, 405] width 69 height 15
click at [920, 409] on div "RESEÑAS Lo que dicen de nosotros 4.3 Ver las 360 opiniones Pruébalo tú mismo" at bounding box center [955, 398] width 392 height 218
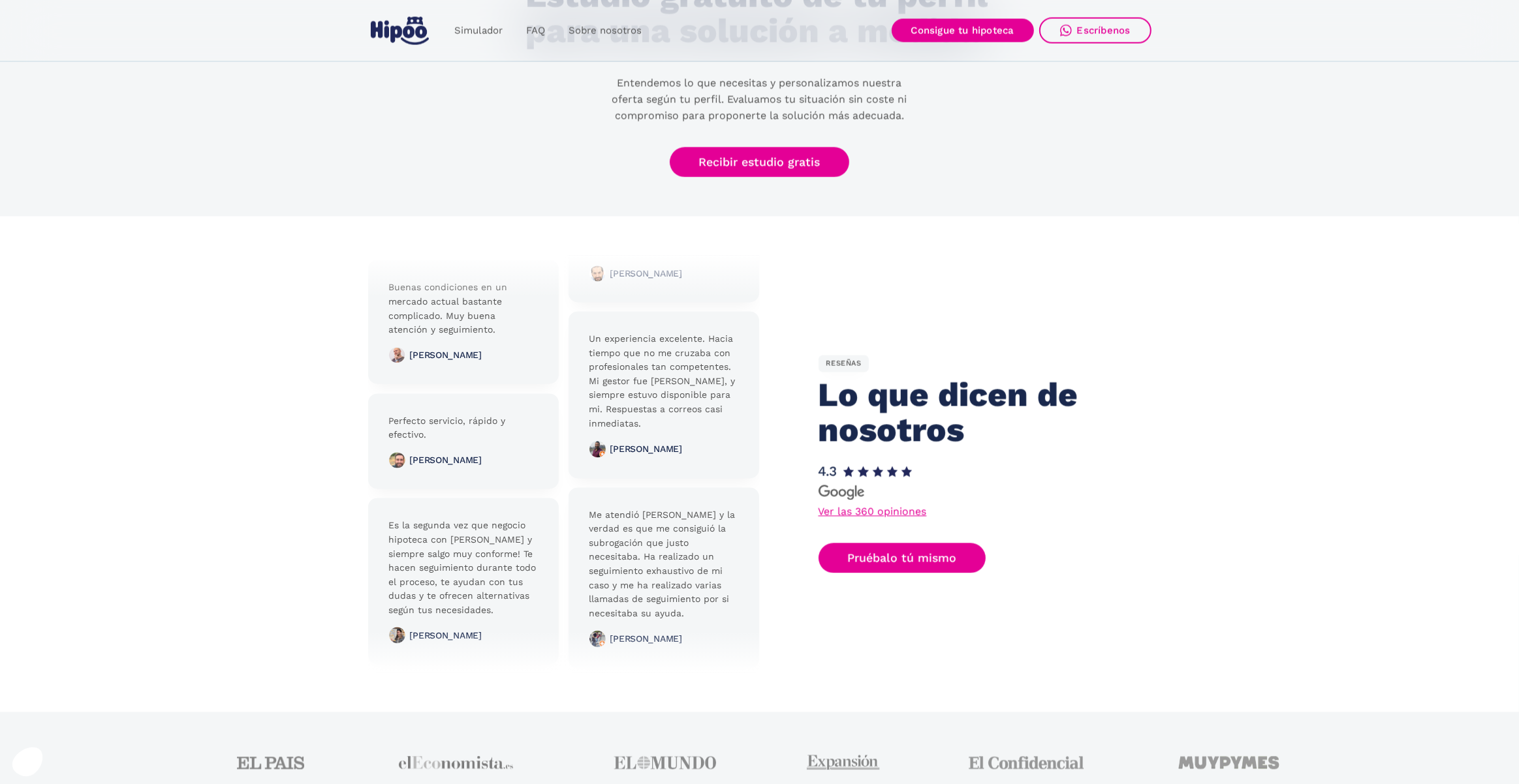
scroll to position [2755, 0]
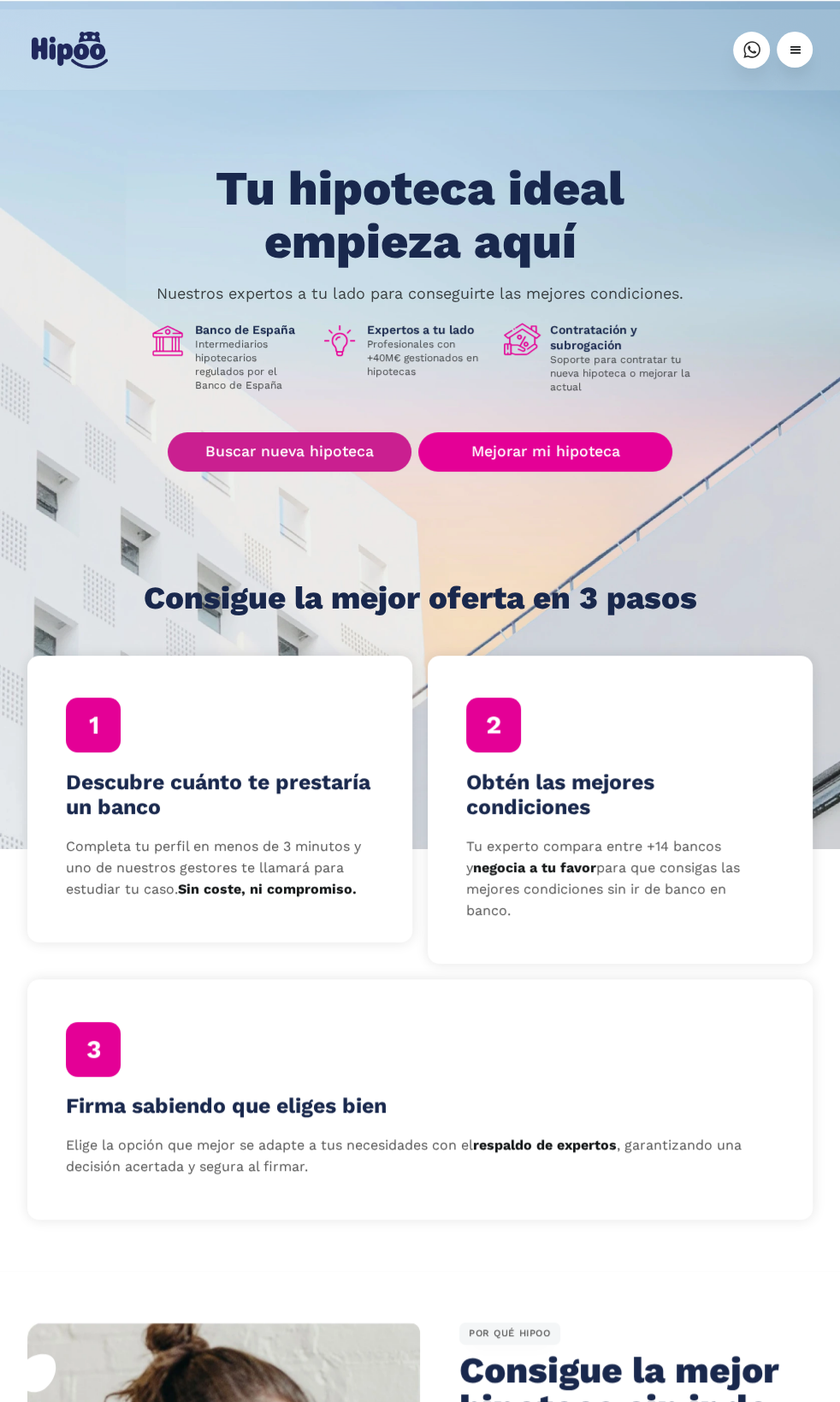
click at [297, 449] on link "Buscar nueva hipoteca" at bounding box center [289, 452] width 244 height 40
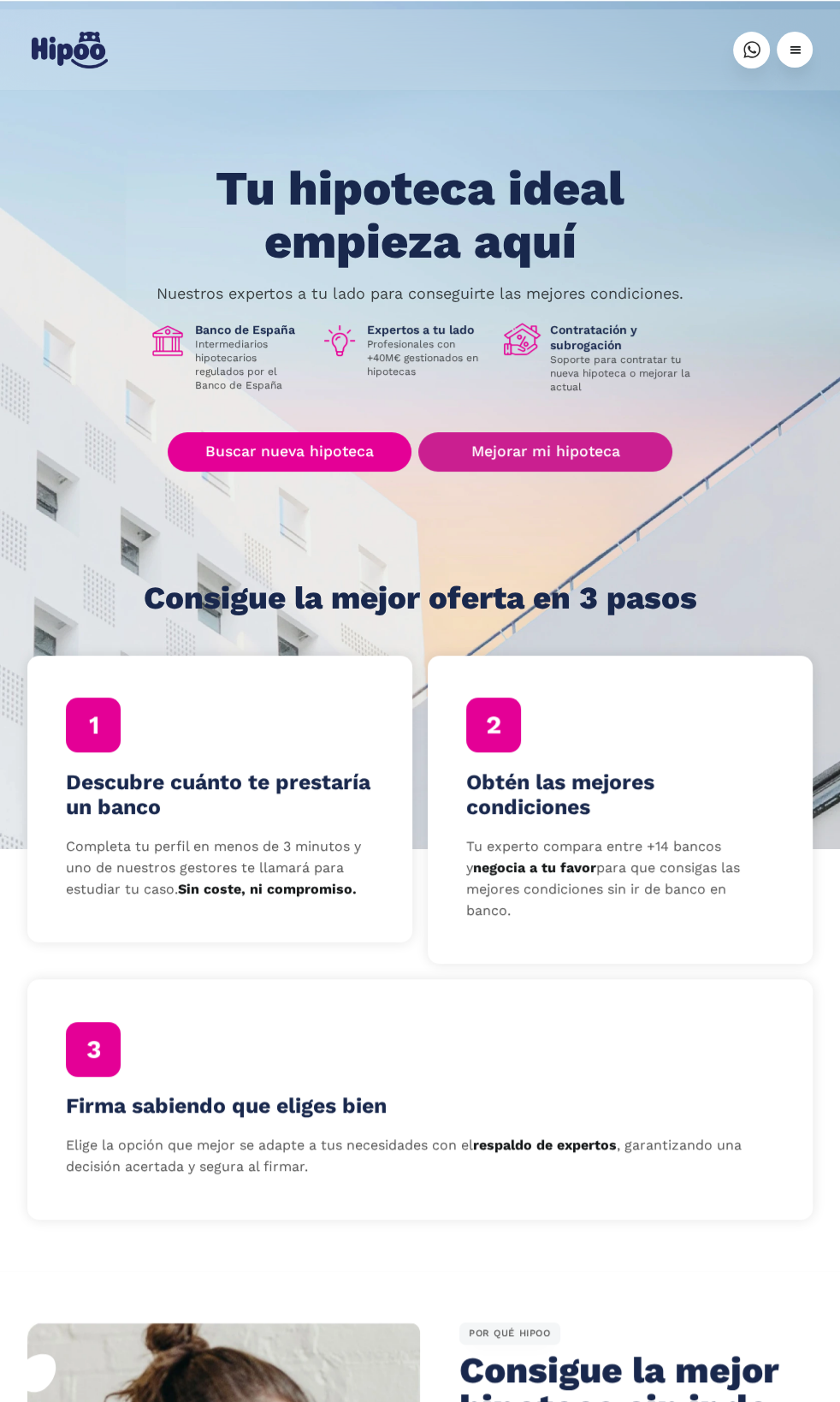
click at [465, 459] on link "Mejorar mi hipoteca" at bounding box center [545, 452] width 254 height 40
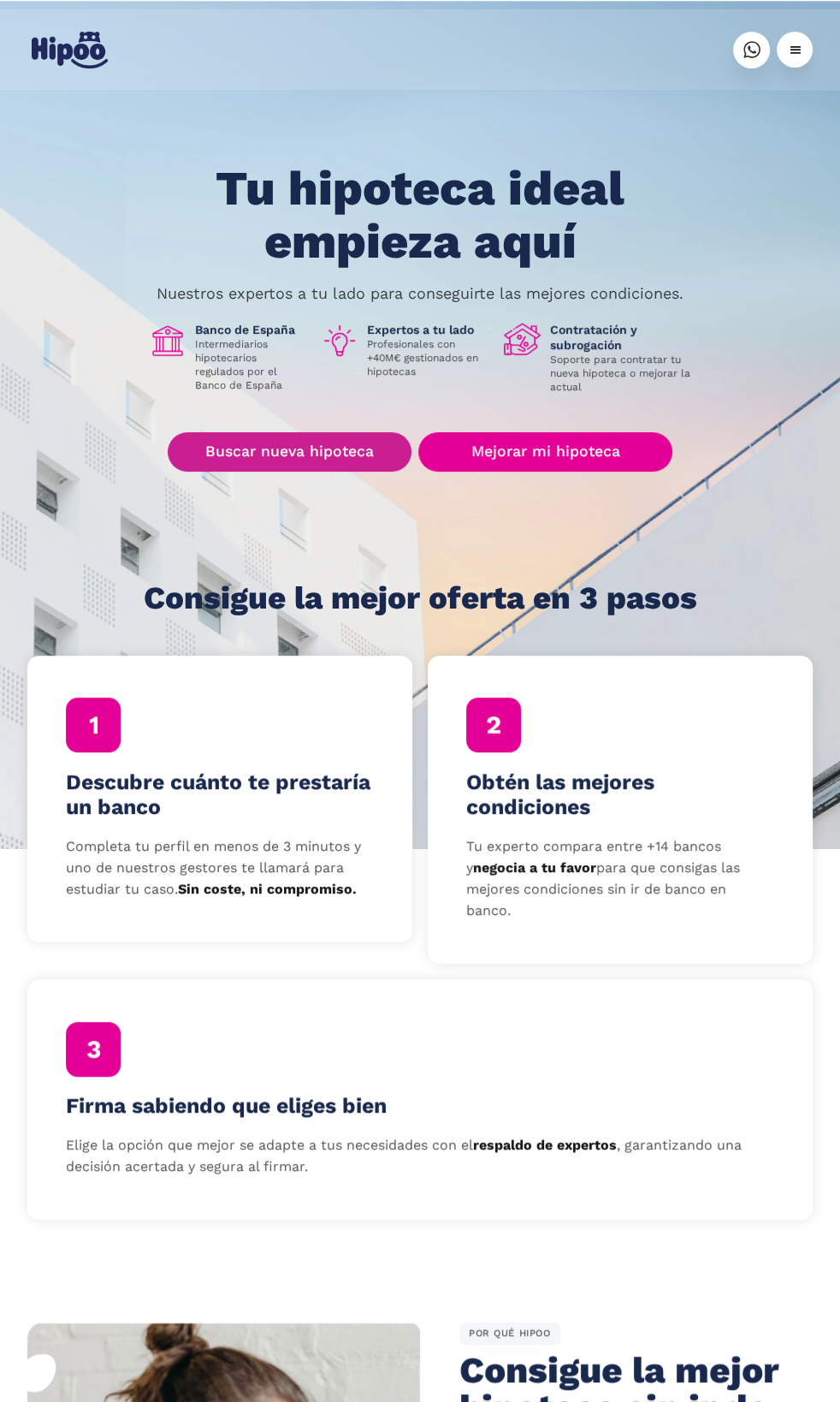
click at [307, 456] on link "Buscar nueva hipoteca" at bounding box center [289, 452] width 244 height 40
click at [278, 446] on link "Buscar nueva hipoteca" at bounding box center [289, 452] width 244 height 40
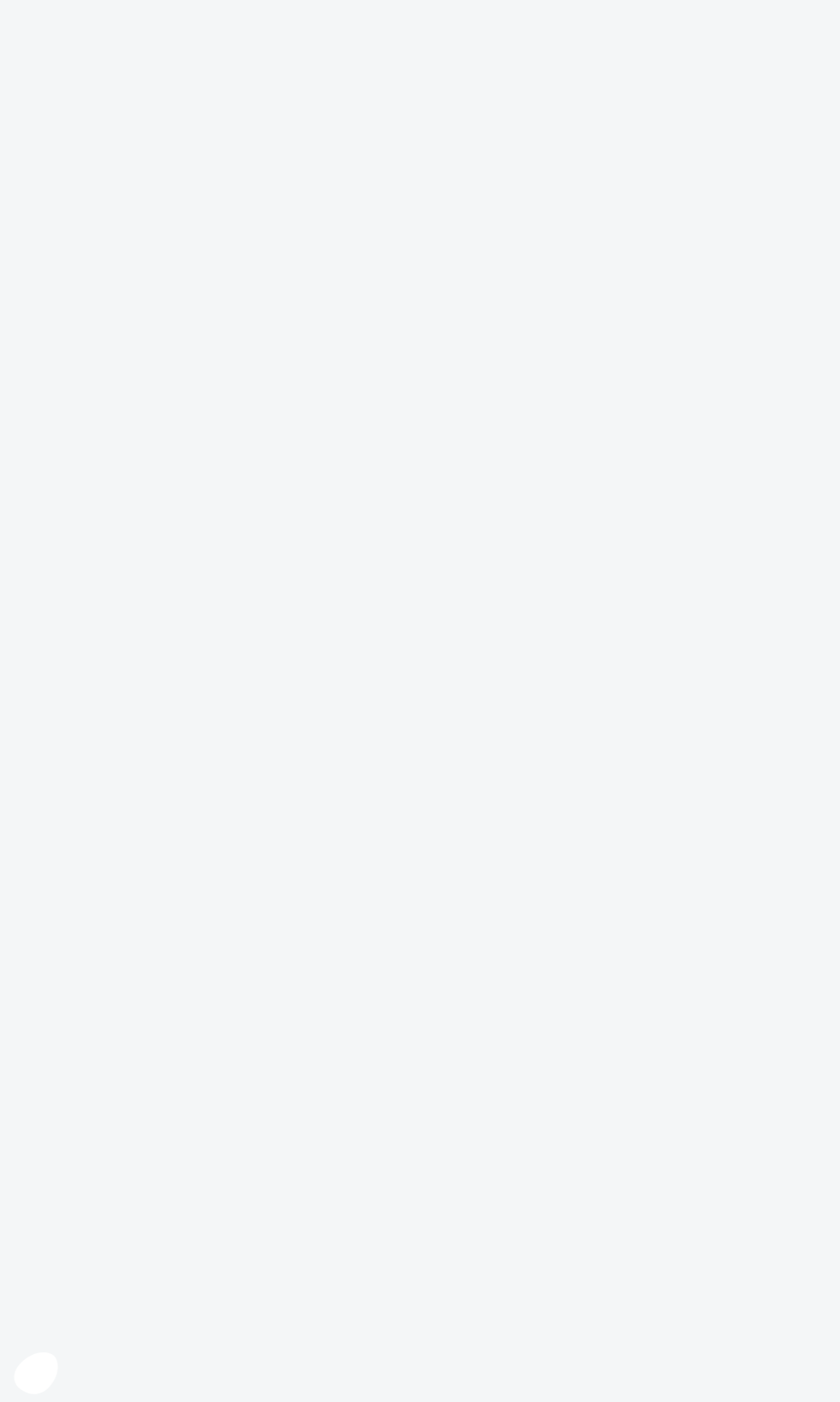
click at [27, 1382] on icon at bounding box center [35, 1373] width 43 height 42
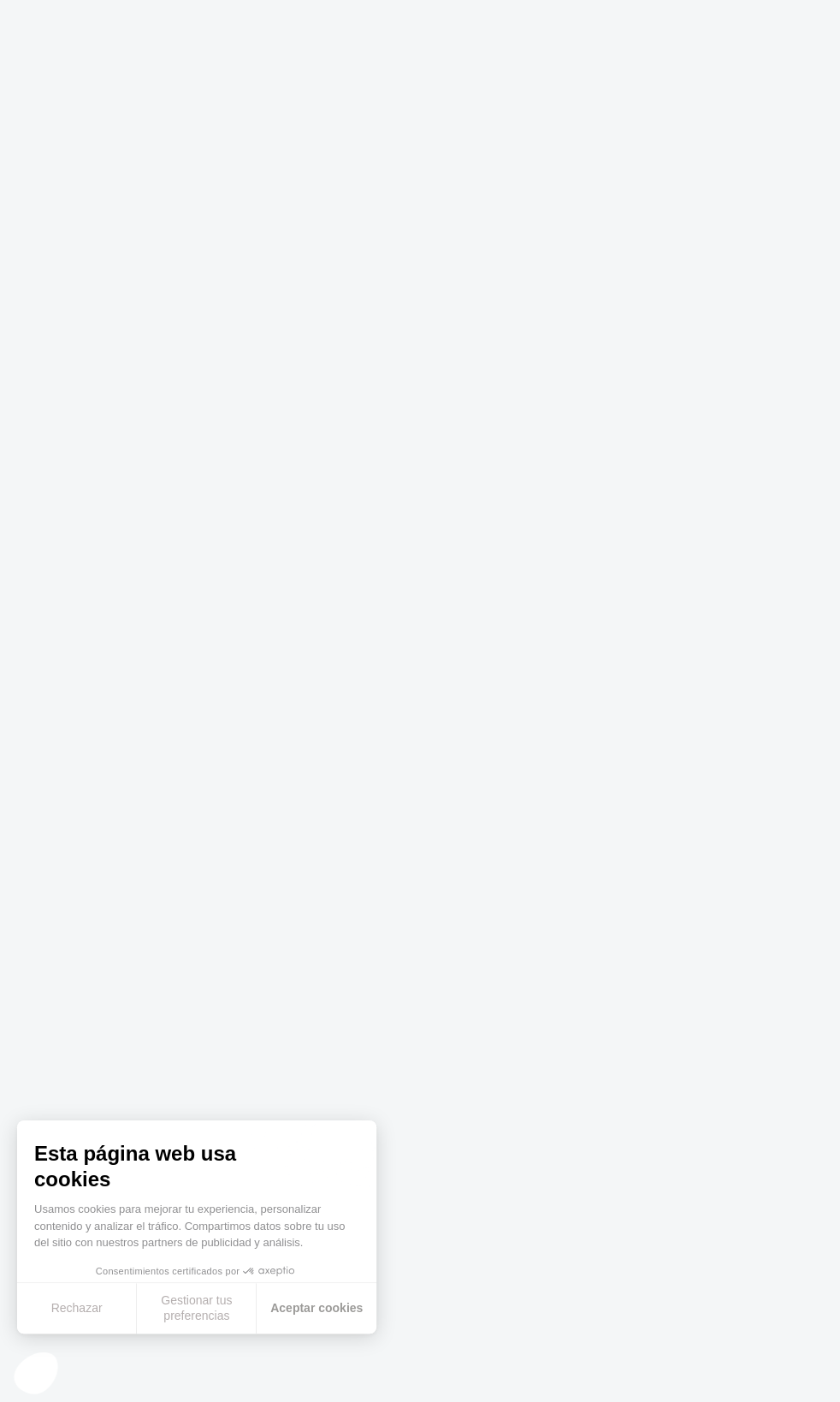
click at [311, 1305] on button "Aceptar cookies" at bounding box center [316, 1308] width 119 height 51
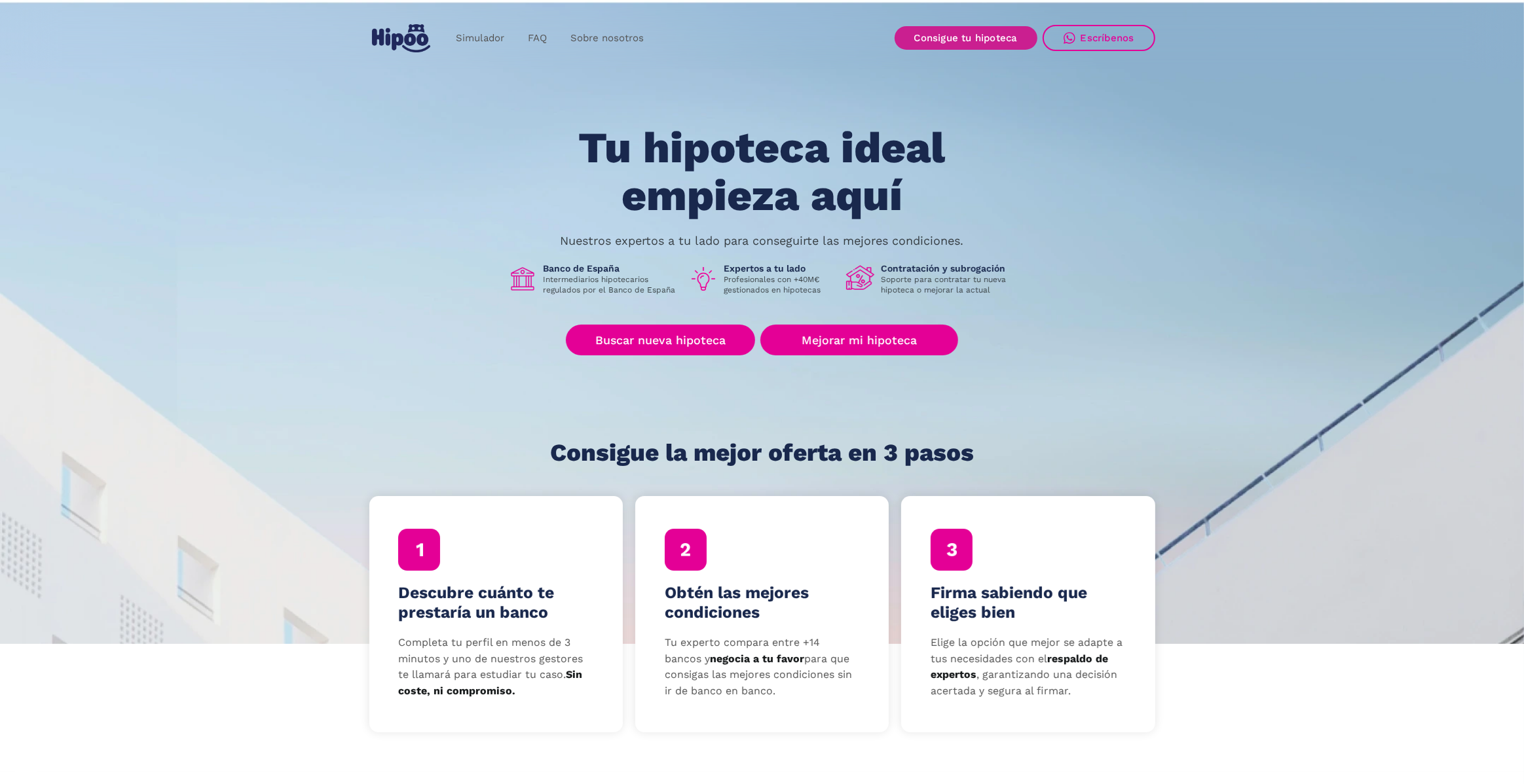
click at [911, 39] on link "Consigue tu hipoteca" at bounding box center [965, 38] width 143 height 24
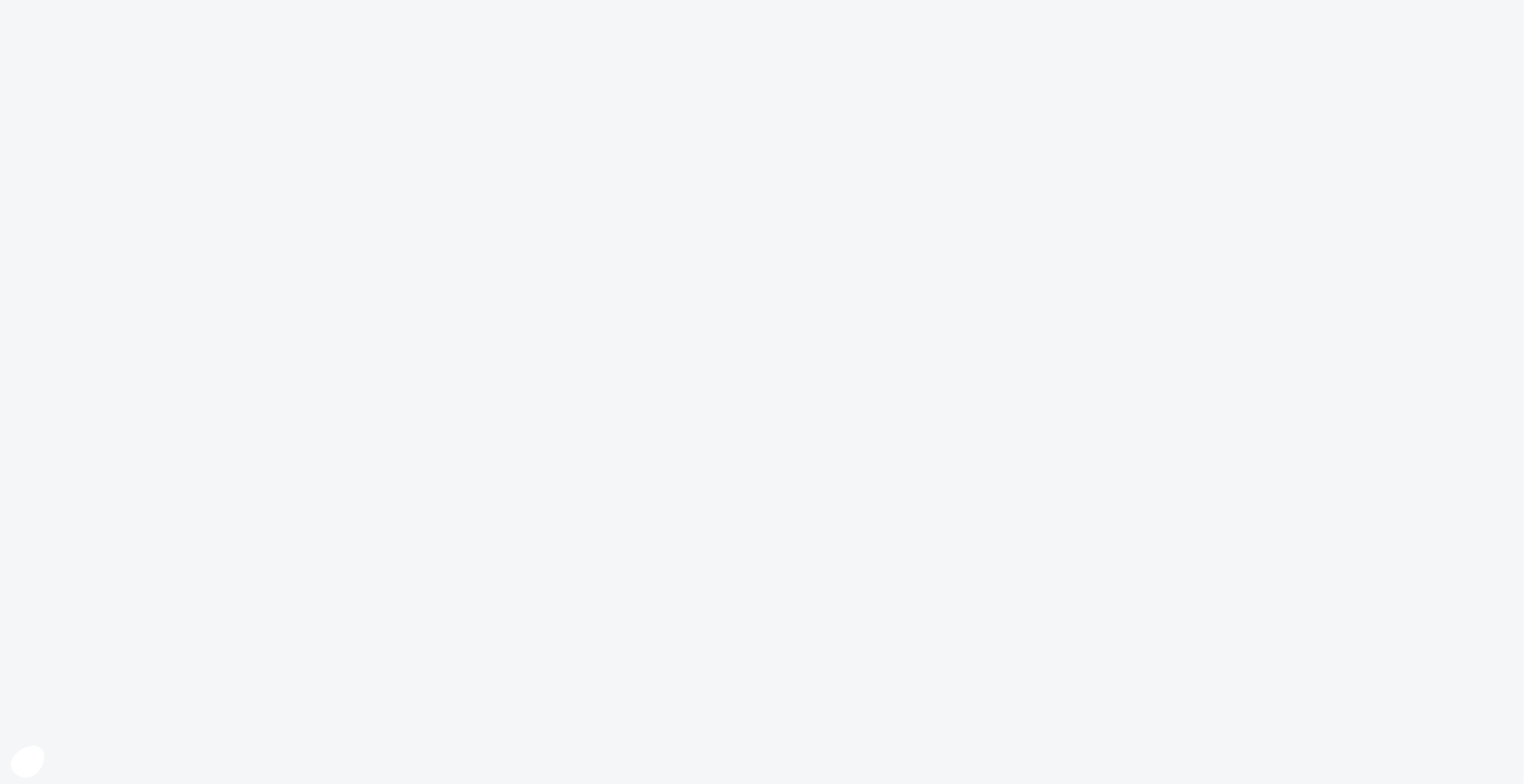
click at [30, 759] on icon at bounding box center [27, 763] width 33 height 32
click at [220, 715] on button "Aceptar cookies" at bounding box center [242, 713] width 91 height 39
click at [36, 754] on icon at bounding box center [27, 763] width 33 height 32
click at [33, 756] on icon "Cerrar el widget sin aceptar la configuración de cookies" at bounding box center [27, 762] width 33 height 32
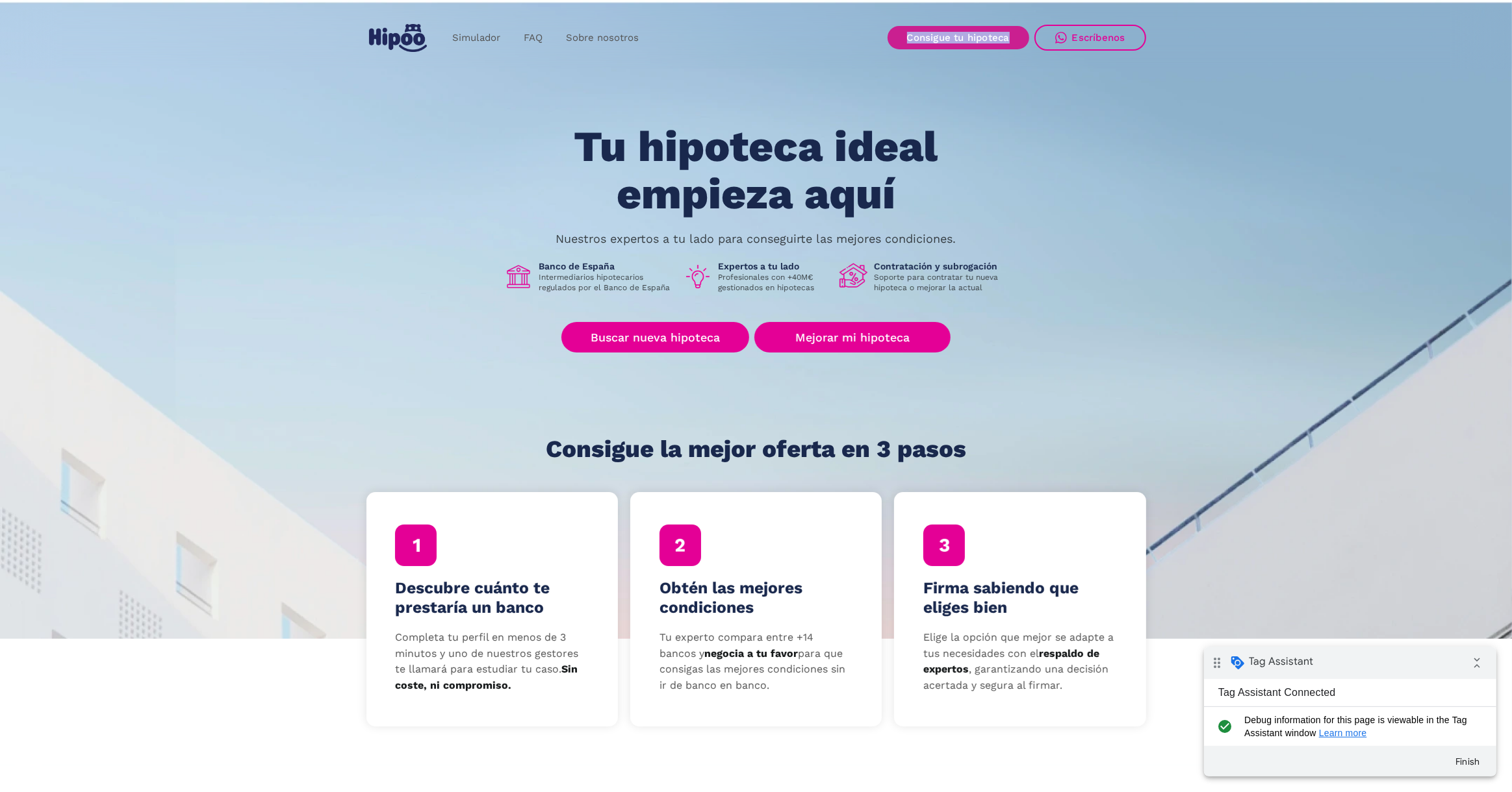
click at [943, 32] on link "Consigue tu hipoteca" at bounding box center [958, 38] width 141 height 23
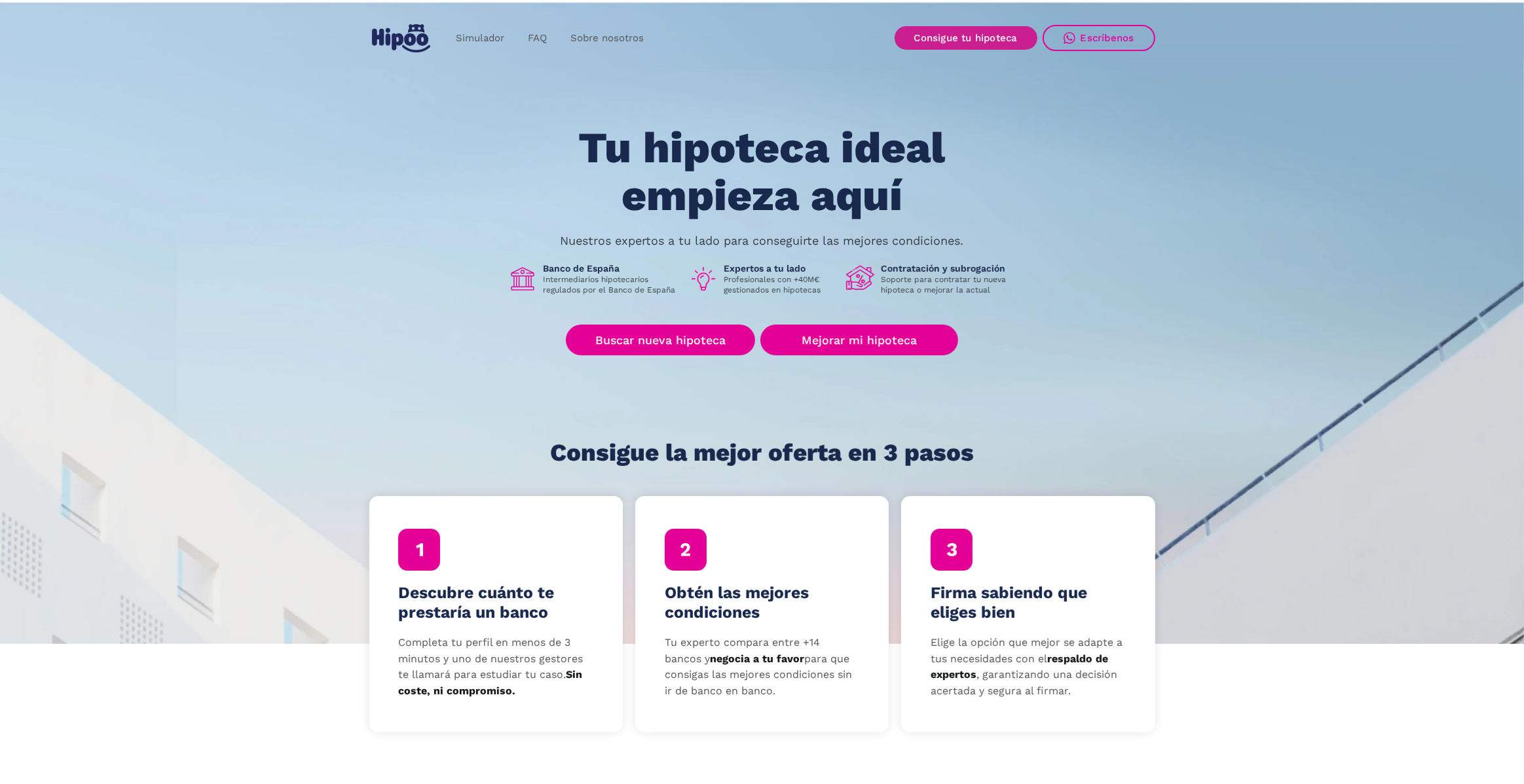
click at [959, 42] on link "Consigue tu hipoteca" at bounding box center [965, 38] width 143 height 24
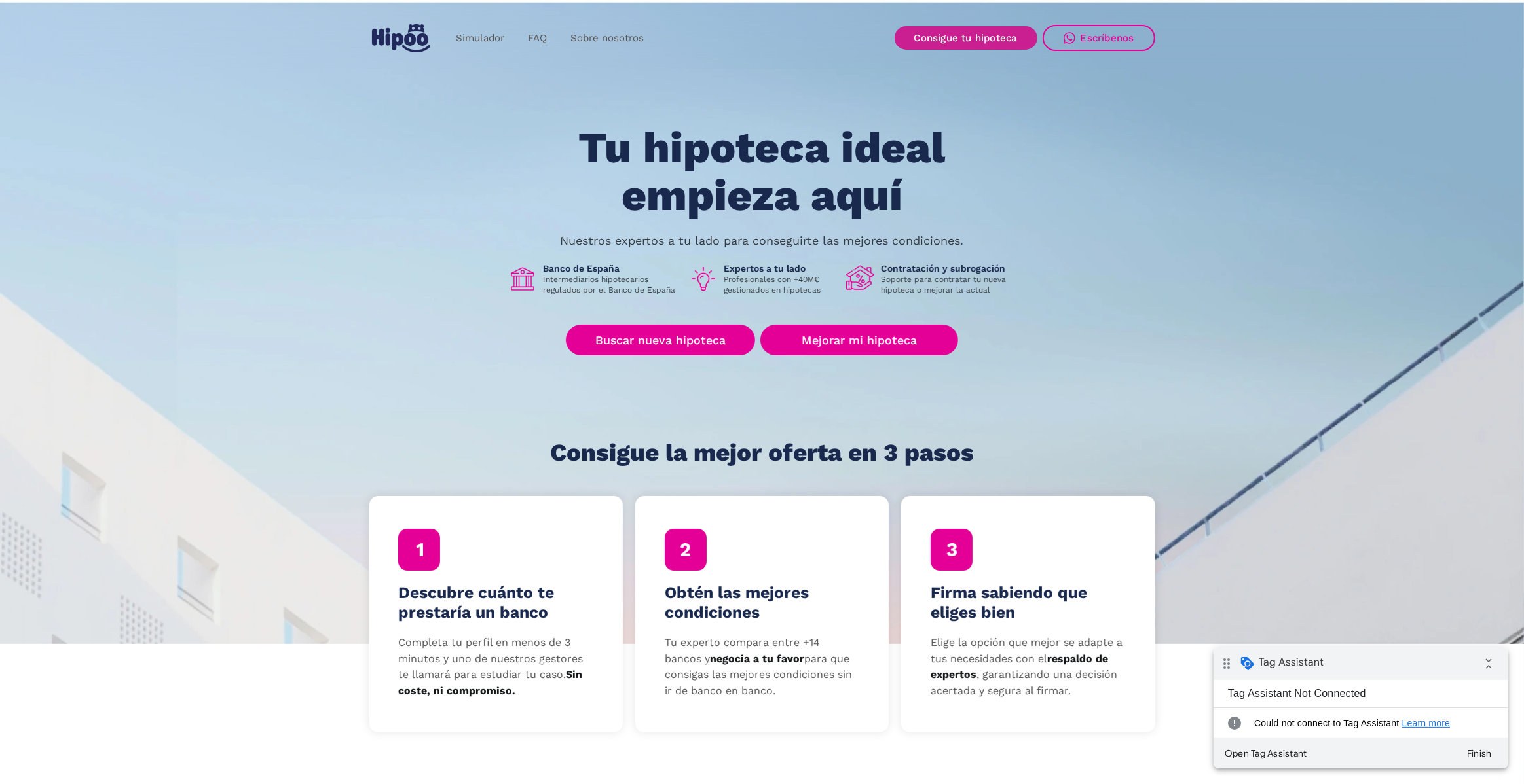
click at [932, 44] on link "Consigue tu hipoteca" at bounding box center [965, 38] width 143 height 24
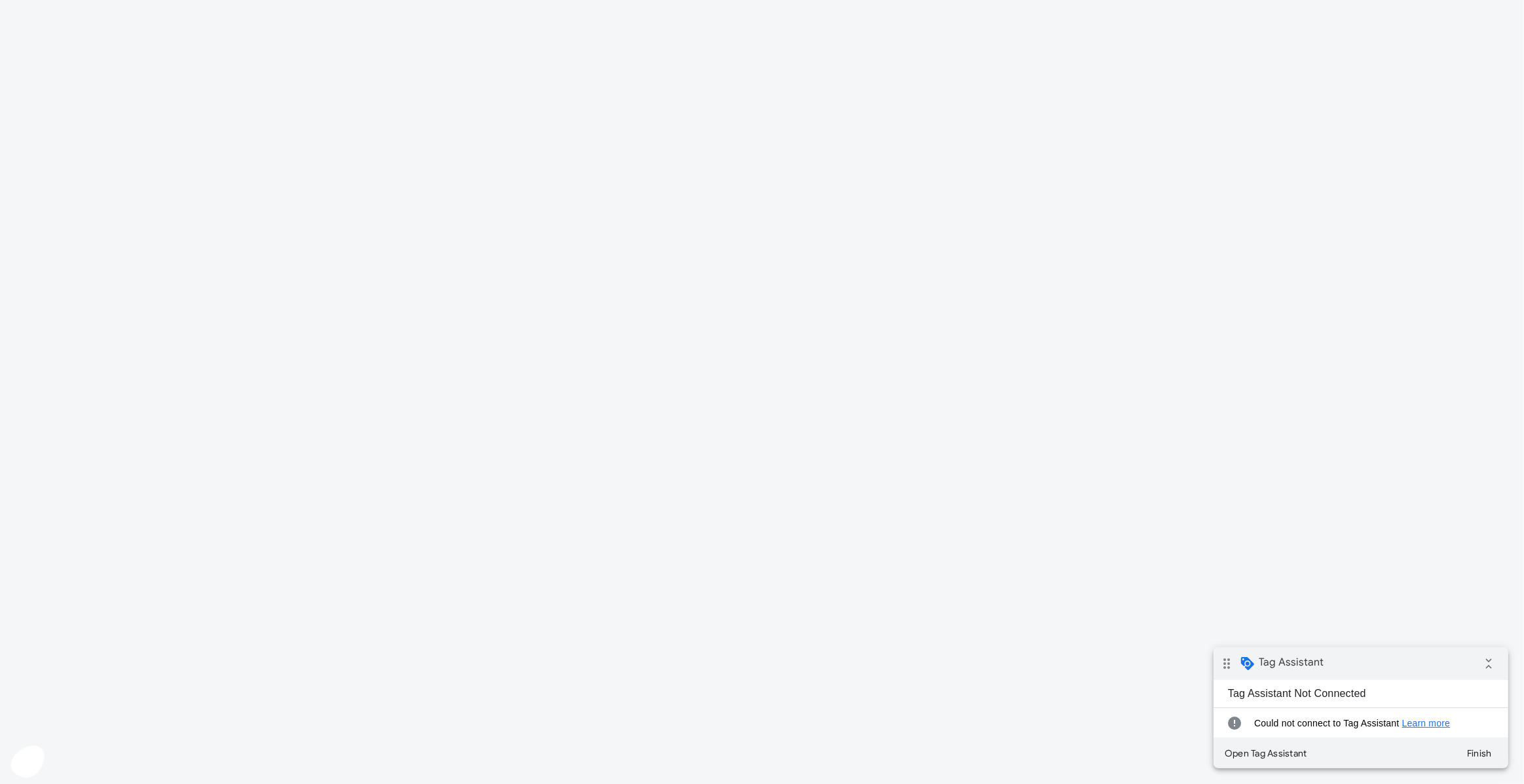
click at [37, 751] on icon at bounding box center [27, 763] width 33 height 32
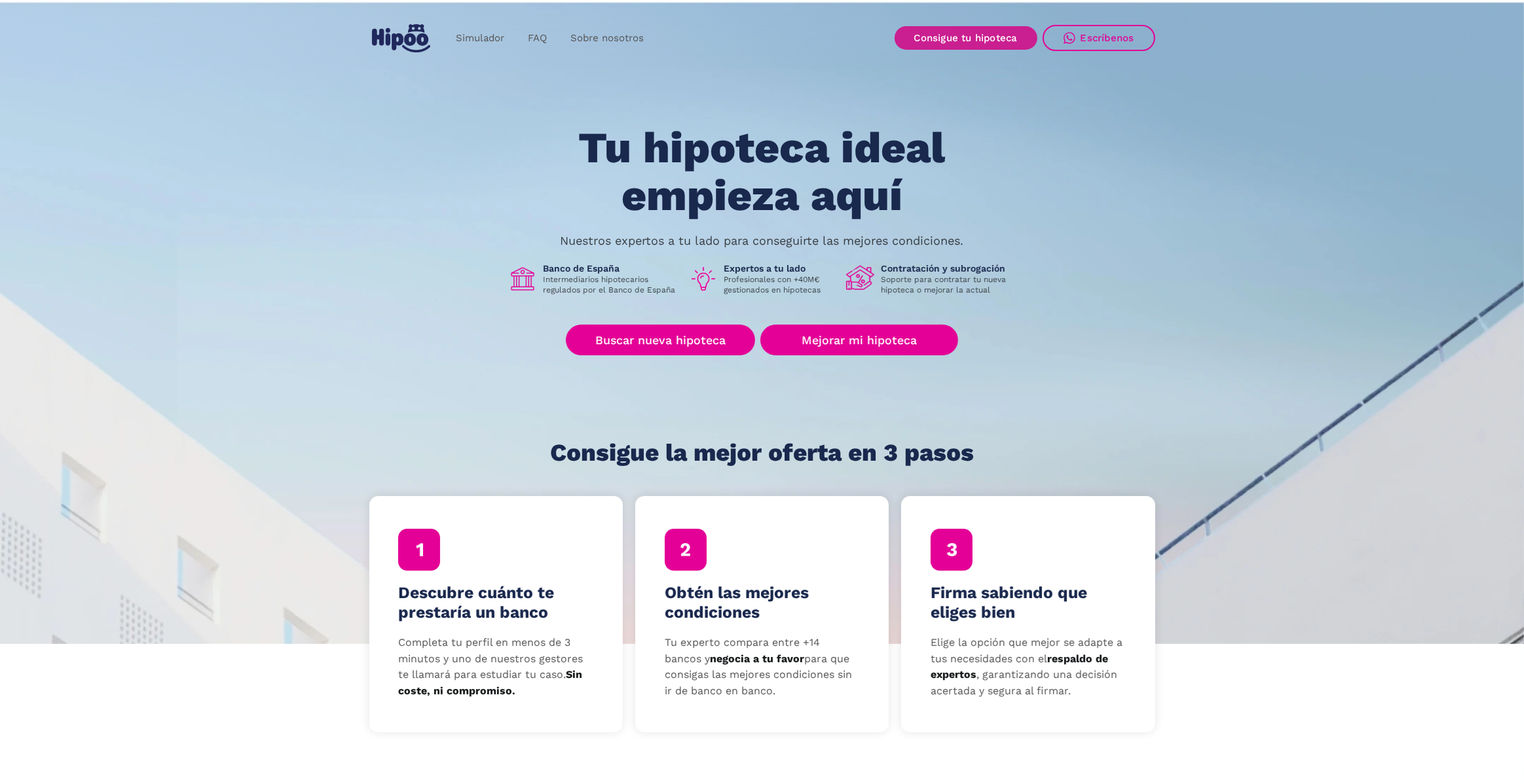
click at [987, 40] on link "Consigue tu hipoteca" at bounding box center [965, 38] width 143 height 24
click at [651, 332] on link "Buscar nueva hipoteca" at bounding box center [660, 340] width 189 height 30
click at [667, 347] on link "Buscar nueva hipoteca" at bounding box center [660, 340] width 189 height 30
click at [956, 39] on link "Consigue tu hipoteca" at bounding box center [965, 38] width 143 height 24
click at [678, 348] on link "Buscar nueva hipoteca" at bounding box center [660, 340] width 189 height 30
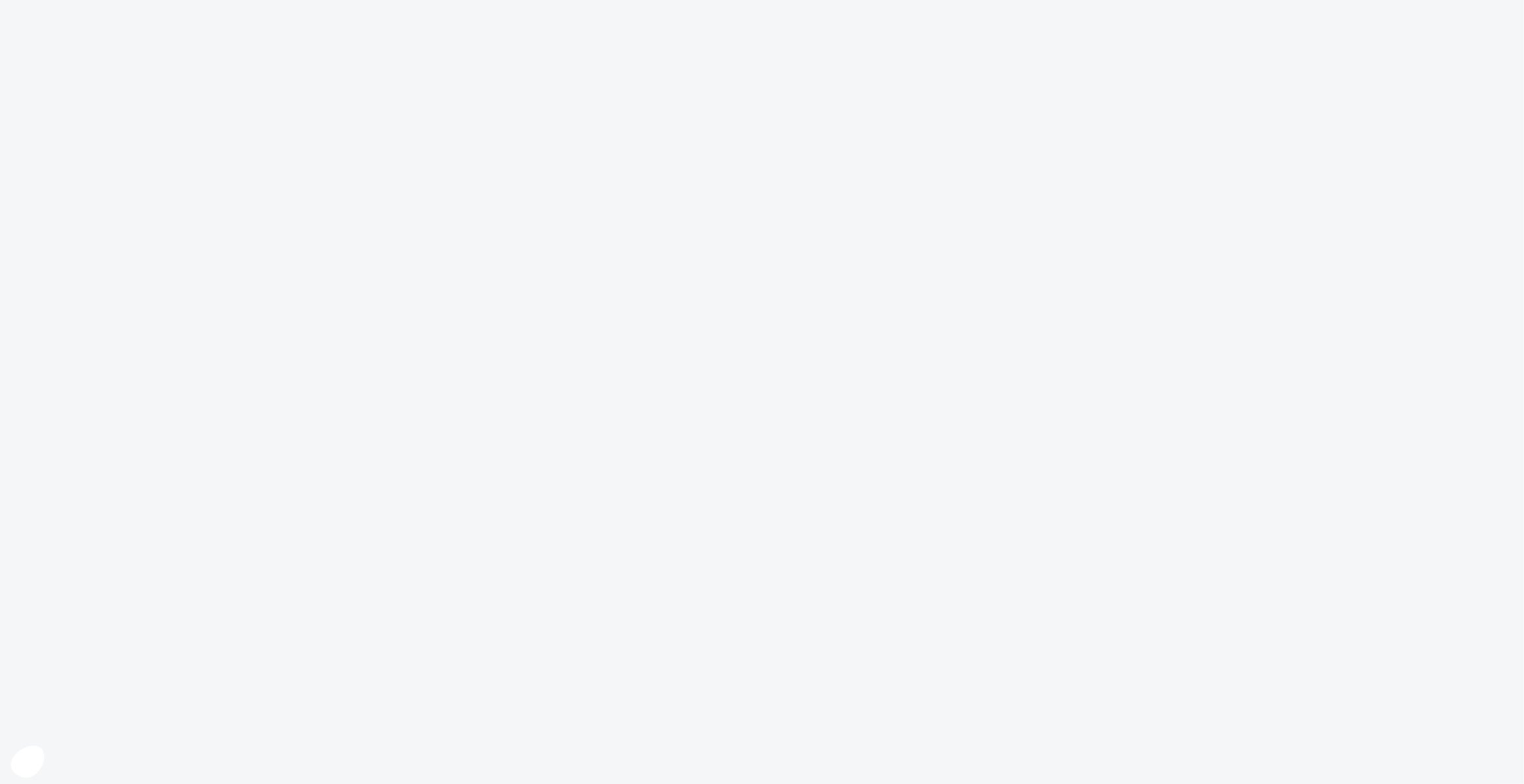
click at [25, 767] on icon at bounding box center [27, 763] width 33 height 32
click at [248, 722] on button "Aceptar cookies" at bounding box center [242, 713] width 91 height 39
click at [29, 767] on icon at bounding box center [27, 763] width 33 height 32
click at [30, 766] on icon "Cerrar el widget sin aceptar la configuración de cookies" at bounding box center [28, 763] width 11 height 11
click at [36, 760] on icon at bounding box center [27, 761] width 19 height 12
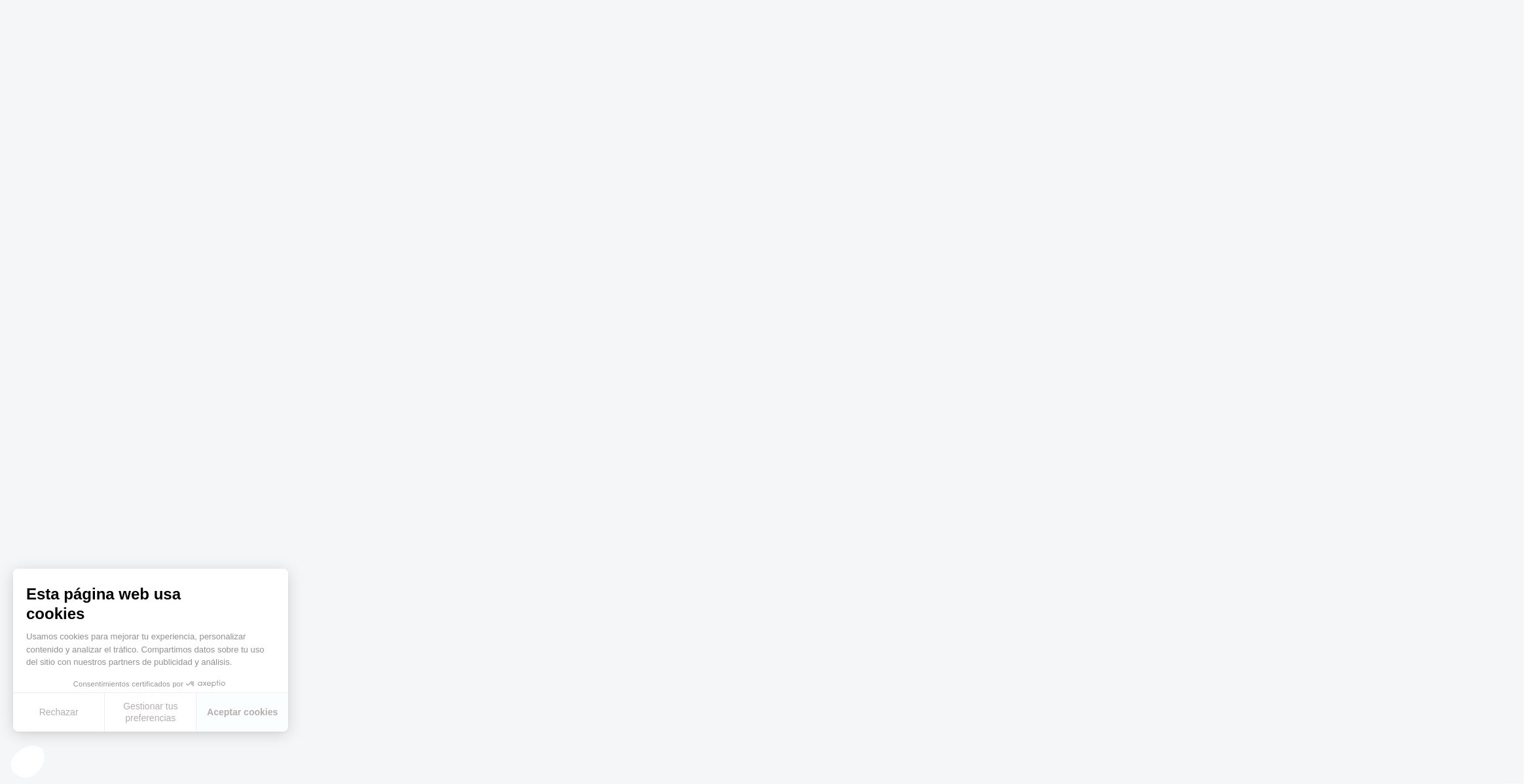
click at [29, 762] on icon "Cerrar el widget sin aceptar la configuración de cookies" at bounding box center [28, 763] width 11 height 11
click at [29, 761] on icon at bounding box center [27, 761] width 19 height 12
click at [29, 761] on icon "Cerrar el widget sin aceptar la configuración de cookies" at bounding box center [28, 763] width 11 height 11
drag, startPoint x: 19, startPoint y: 763, endPoint x: 13, endPoint y: 765, distance: 6.3
click at [19, 763] on icon at bounding box center [27, 761] width 19 height 12
